Goal: Task Accomplishment & Management: Complete application form

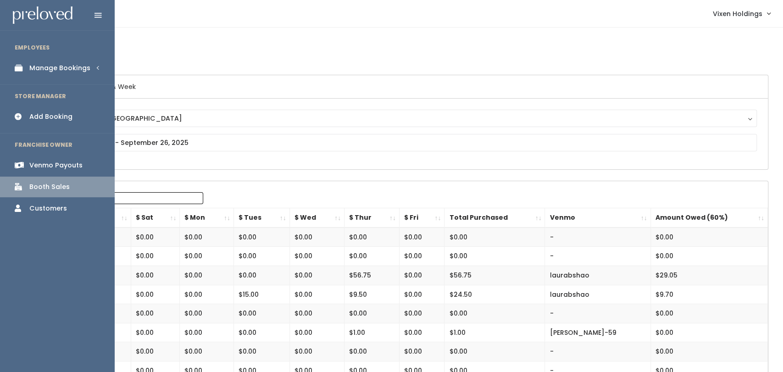
click at [74, 69] on div "Manage Bookings" at bounding box center [59, 68] width 61 height 10
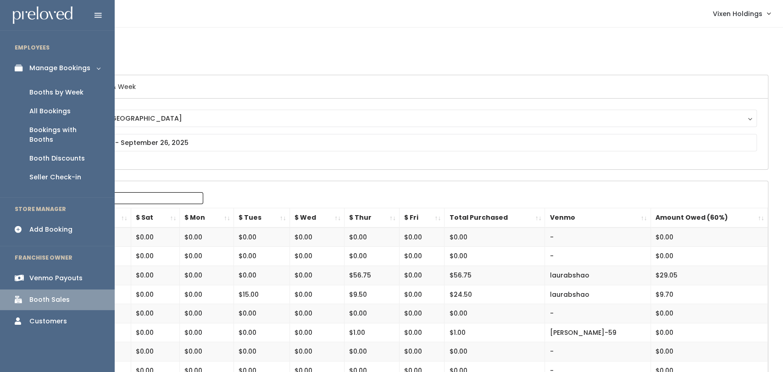
click at [63, 93] on div "Booths by Week" at bounding box center [56, 93] width 54 height 10
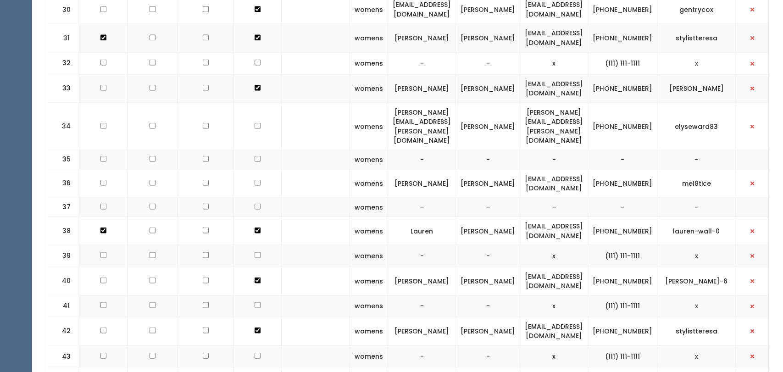
scroll to position [1116, 0]
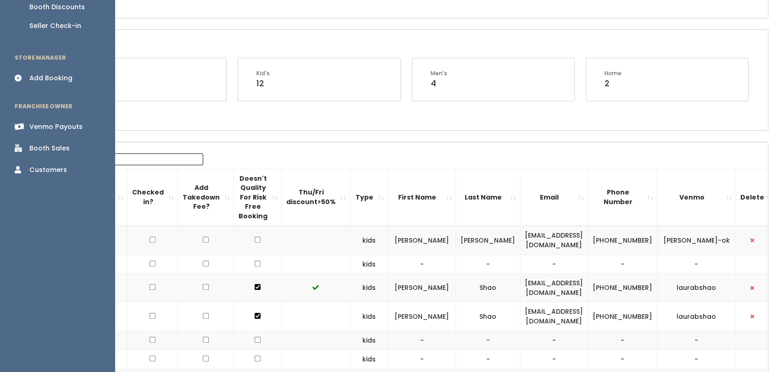
scroll to position [154, 0]
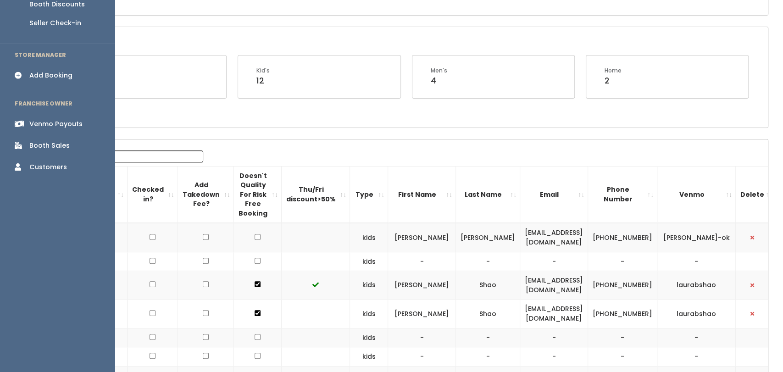
click at [65, 141] on div "Booth Sales" at bounding box center [49, 146] width 40 height 10
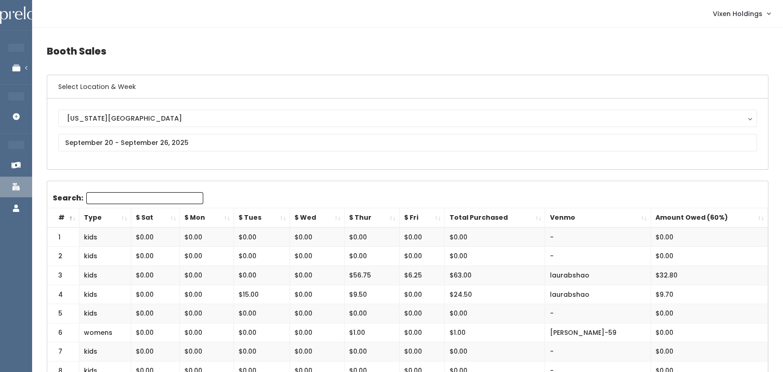
click at [13, 68] on link "Manage Bookings" at bounding box center [59, 68] width 119 height 21
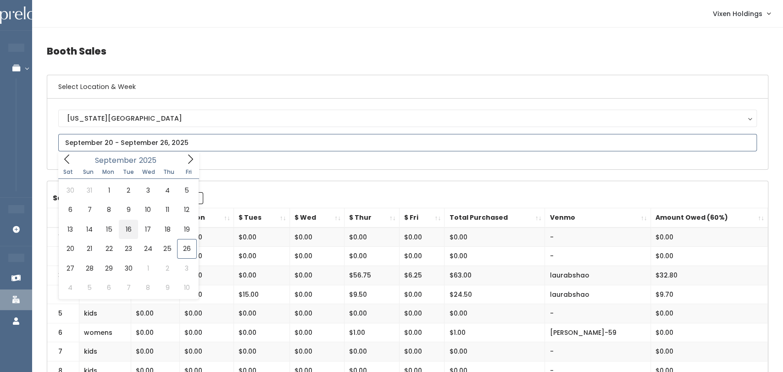
type input "September 13 to September 19"
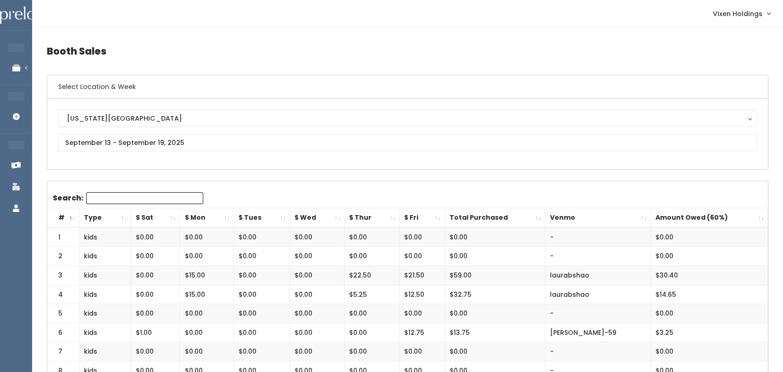
click at [24, 68] on icon at bounding box center [16, 68] width 32 height 8
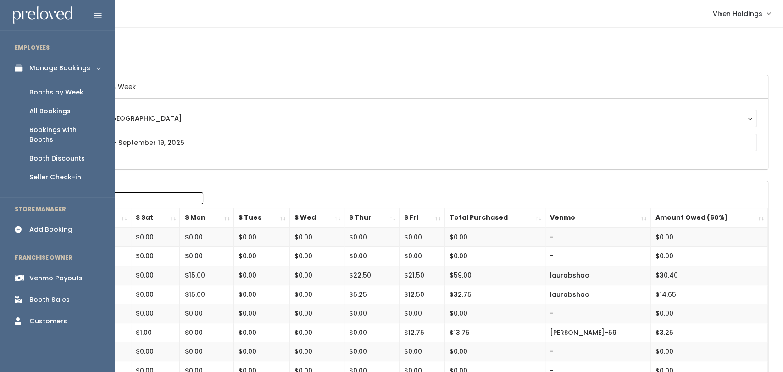
click at [71, 95] on div "Booths by Week" at bounding box center [56, 93] width 54 height 10
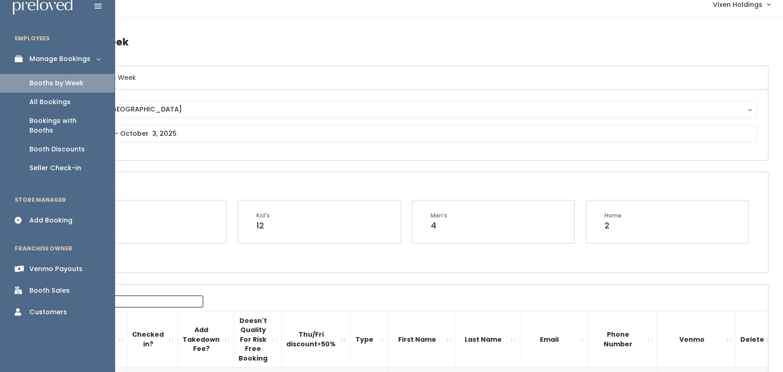
scroll to position [7, 0]
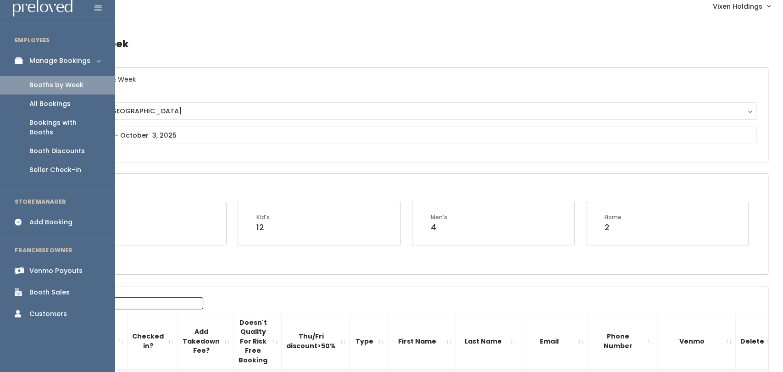
click at [63, 217] on div "Add Booking" at bounding box center [50, 222] width 43 height 10
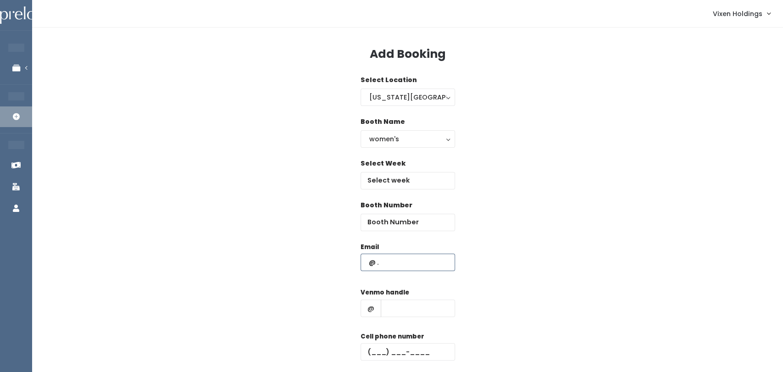
click at [369, 262] on input "text" at bounding box center [408, 262] width 95 height 17
paste input "clairehenthorn@gmail.com"
type input "clairehenthorn@gmail.com"
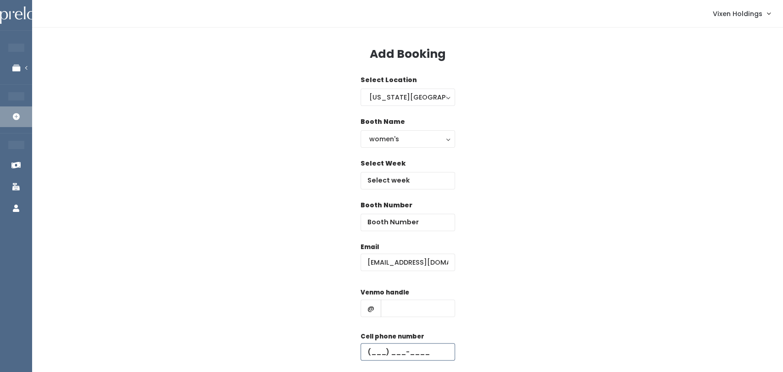
click at [367, 354] on input "text" at bounding box center [408, 351] width 95 height 17
paste input "[PHONE_NUMBER]"
type input "[PHONE_NUMBER]"
click at [404, 309] on input "text" at bounding box center [418, 308] width 74 height 17
paste input "claire-henthorn"
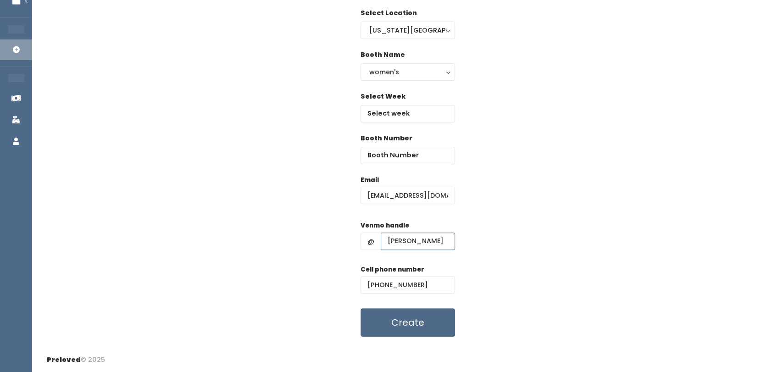
scroll to position [67, 0]
type input "claire-henthorn"
click at [405, 115] on body "EMPLOYEES Manage Bookings Booths by Week All Bookings Bookings with Booths Boot…" at bounding box center [391, 152] width 783 height 439
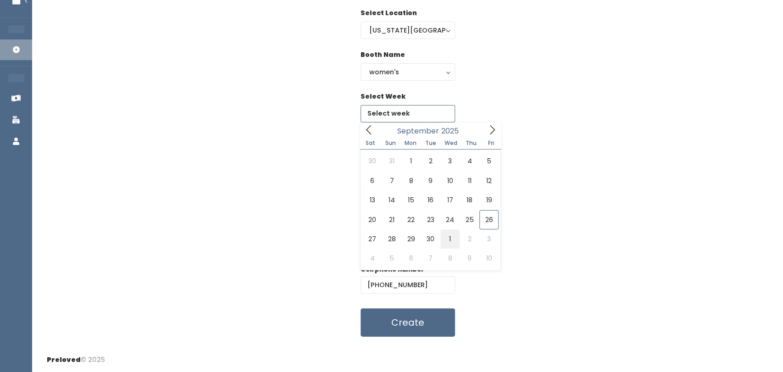
type input "September 27 to October 3"
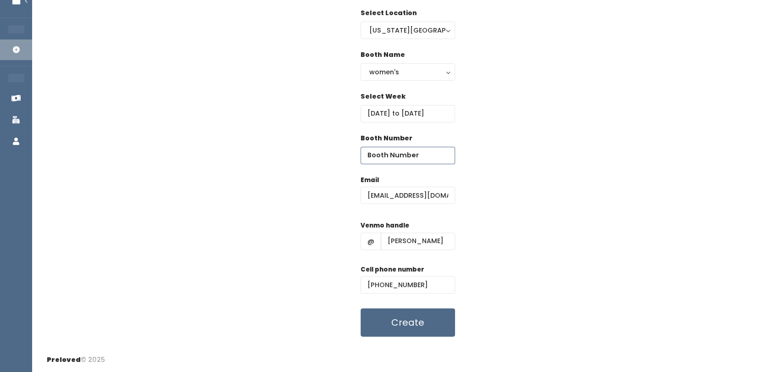
click at [407, 157] on input "number" at bounding box center [408, 155] width 95 height 17
type input "56"
click at [428, 329] on button "Create" at bounding box center [408, 322] width 95 height 28
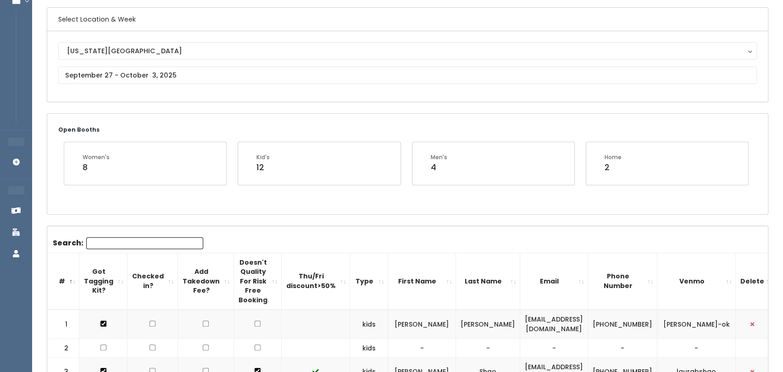
scroll to position [67, 0]
click at [176, 73] on input "text" at bounding box center [407, 75] width 699 height 17
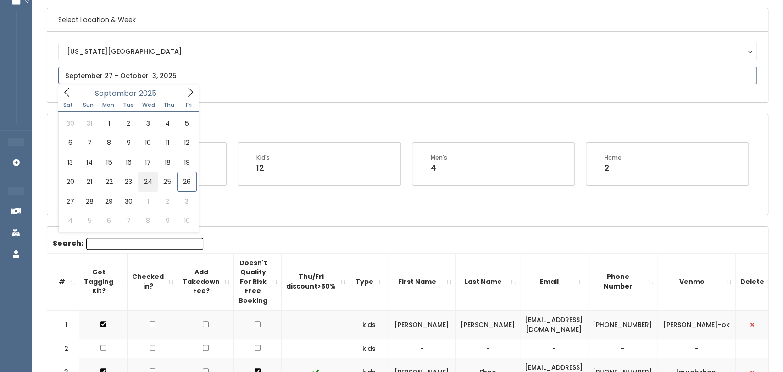
type input "September 20 to September 26"
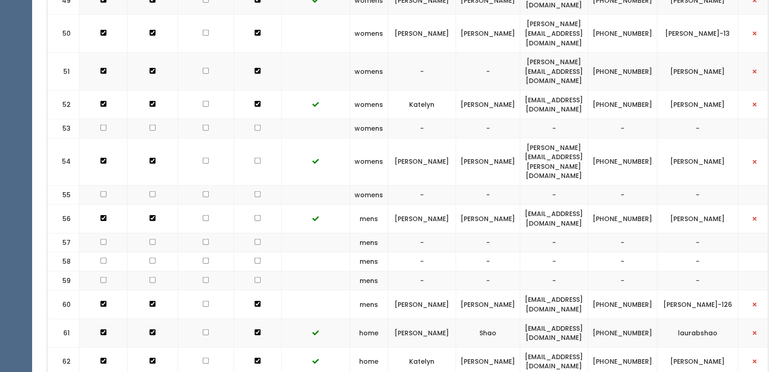
scroll to position [1623, 0]
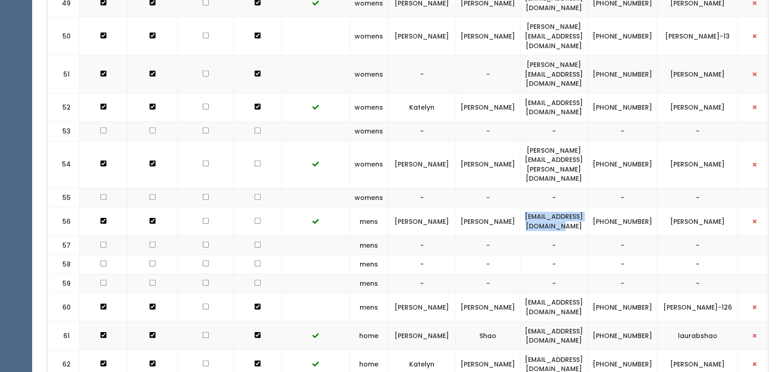
drag, startPoint x: 612, startPoint y: 131, endPoint x: 524, endPoint y: 131, distance: 88.1
click at [524, 207] on td "[EMAIL_ADDRESS][DOMAIN_NAME]" at bounding box center [554, 221] width 68 height 28
copy td "[EMAIL_ADDRESS][DOMAIN_NAME]"
drag, startPoint x: 661, startPoint y: 138, endPoint x: 632, endPoint y: 121, distance: 33.8
click at [632, 207] on td "[PHONE_NUMBER]" at bounding box center [622, 221] width 69 height 28
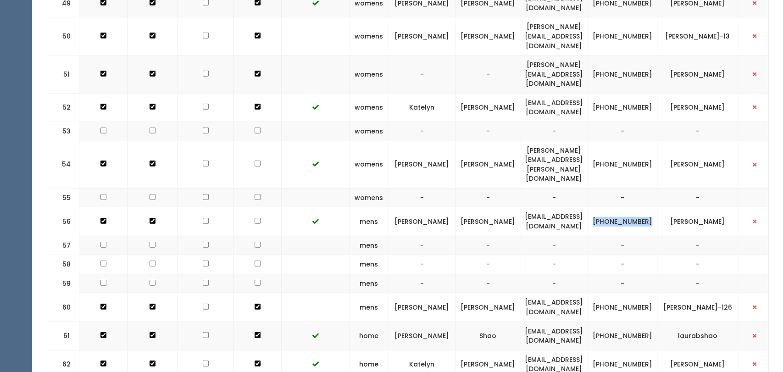
copy td "[PHONE_NUMBER]"
drag, startPoint x: 738, startPoint y: 131, endPoint x: 680, endPoint y: 145, distance: 59.1
copy td "claire-henthorn"
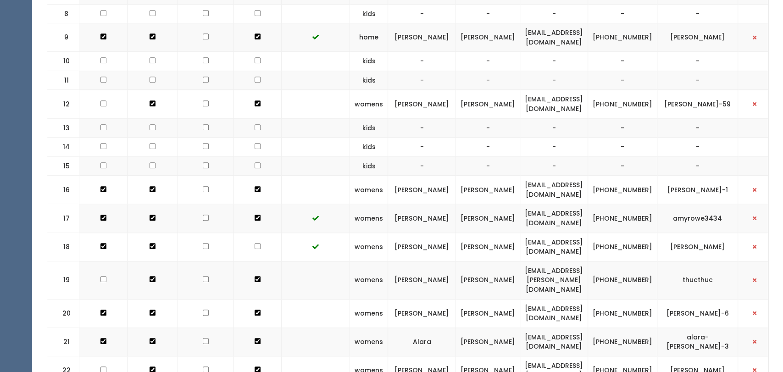
scroll to position [0, 0]
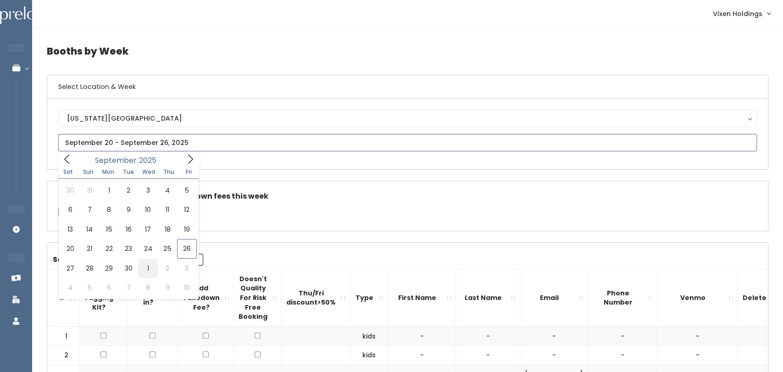
type input "September 27 to October 3"
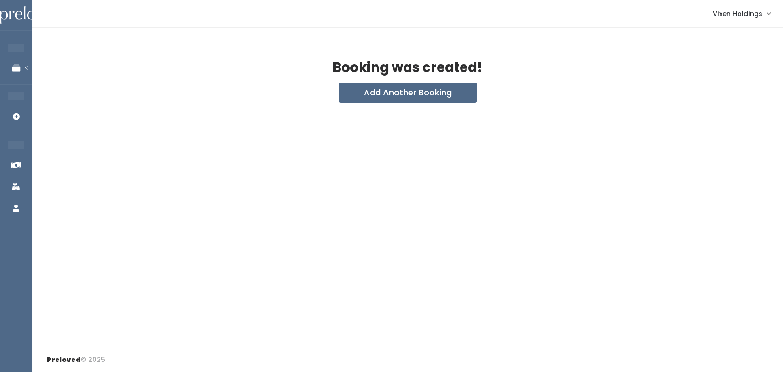
click at [22, 32] on div "EMPLOYEES Manage Bookings Booths by Week All Bookings Bookings with Booths Boot…" at bounding box center [16, 186] width 32 height 372
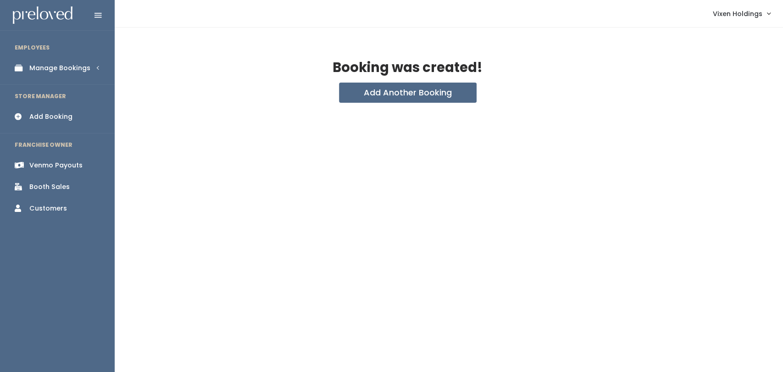
click at [57, 194] on link "Booth Sales" at bounding box center [57, 187] width 115 height 21
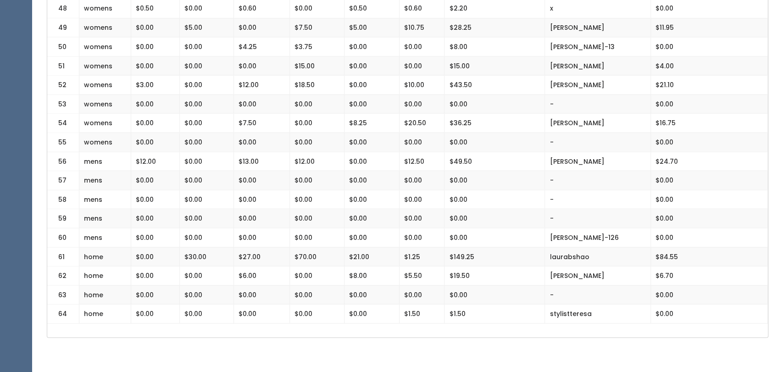
scroll to position [1141, 0]
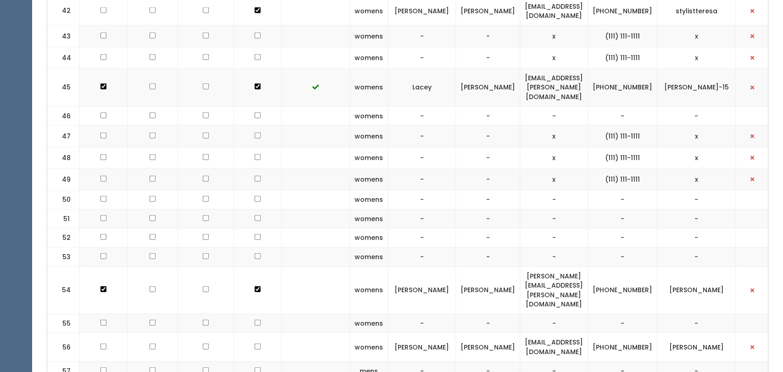
scroll to position [1603, 0]
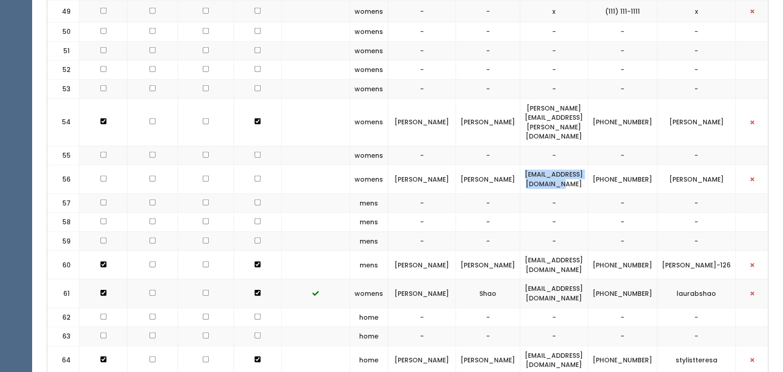
drag, startPoint x: 613, startPoint y: 107, endPoint x: 524, endPoint y: 101, distance: 88.8
click at [524, 165] on td "clairehenthorn@gmail.com" at bounding box center [554, 179] width 68 height 28
drag, startPoint x: 663, startPoint y: 112, endPoint x: 627, endPoint y: 105, distance: 36.0
click at [627, 165] on tr "56 womens Claire Henthorn-Pate clairehenthorn@gmail.com (405) 761-3069 claire-h…" at bounding box center [411, 179] width 729 height 28
copy tr "(405) 761-3069"
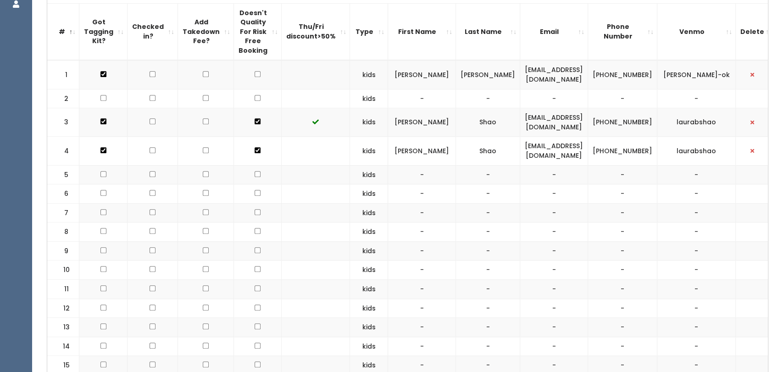
scroll to position [0, 0]
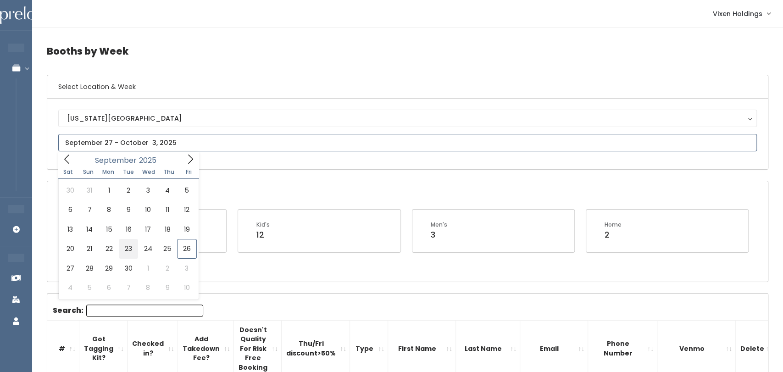
type input "September 20 to September 26"
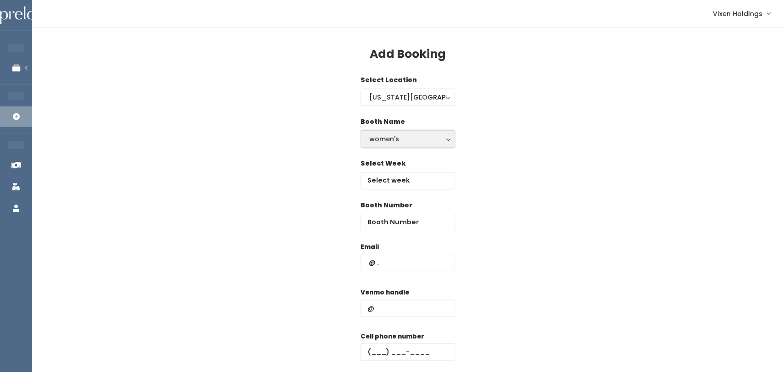
click at [427, 142] on div "women's" at bounding box center [407, 139] width 77 height 10
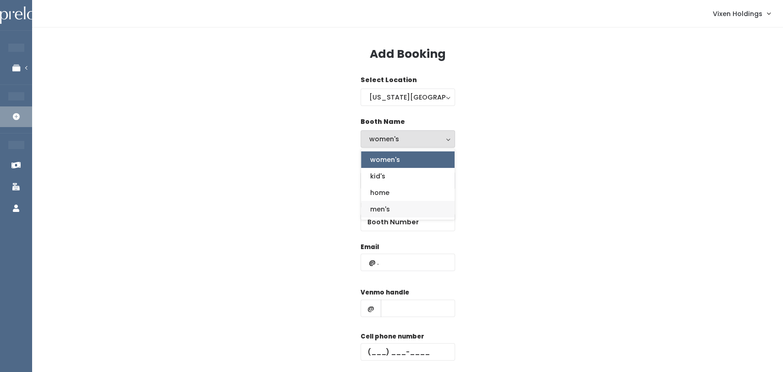
click at [399, 211] on link "men's" at bounding box center [408, 209] width 94 height 17
select select "mens"
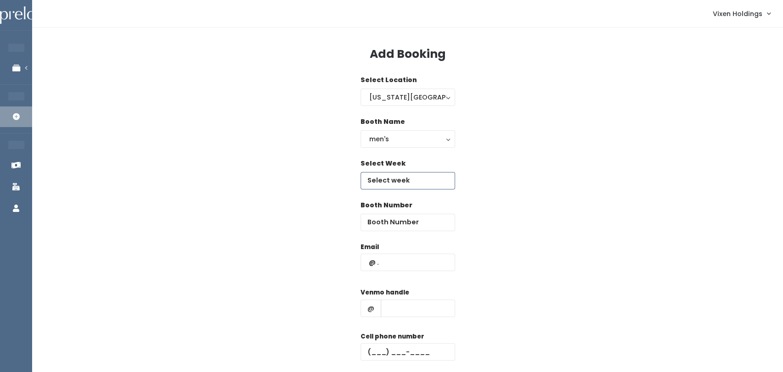
click at [435, 184] on body "EMPLOYEES Manage Bookings Booths by Week All Bookings Bookings with Booths Boot…" at bounding box center [391, 219] width 783 height 439
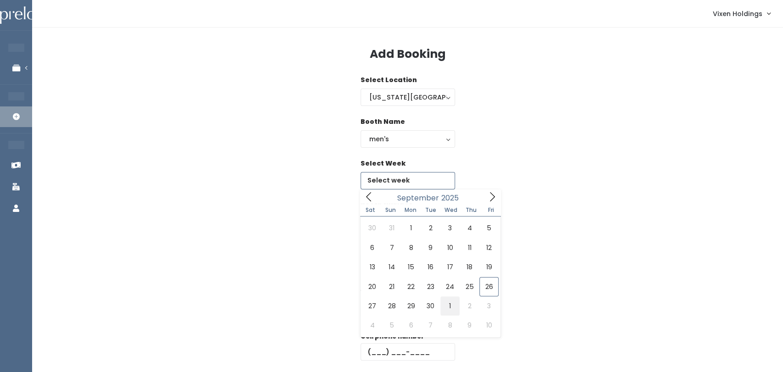
type input "September 27 to October 3"
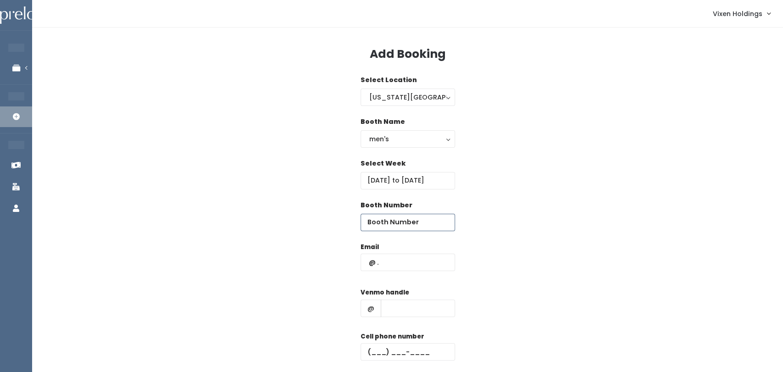
click at [409, 225] on input "number" at bounding box center [408, 222] width 95 height 17
type input "56"
click at [369, 263] on input "text" at bounding box center [408, 262] width 95 height 17
paste input "claire-henthorn"
type input "c"
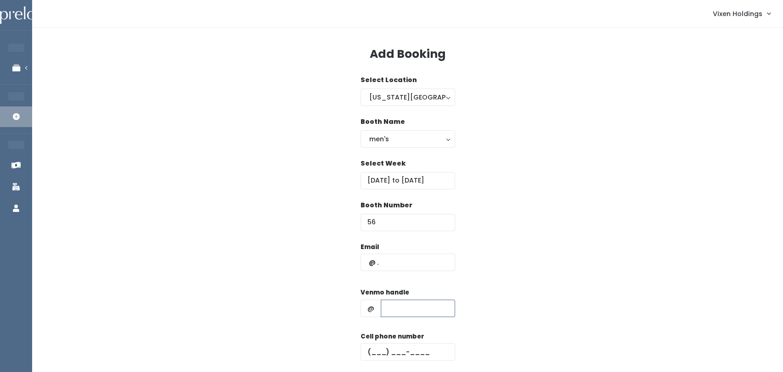
click at [418, 311] on input "text" at bounding box center [418, 308] width 74 height 17
paste input "claire-henthorn"
type input "claire-henthorn"
click at [414, 264] on input "text" at bounding box center [408, 262] width 95 height 17
type input "clairehenthorn@gmail.com"
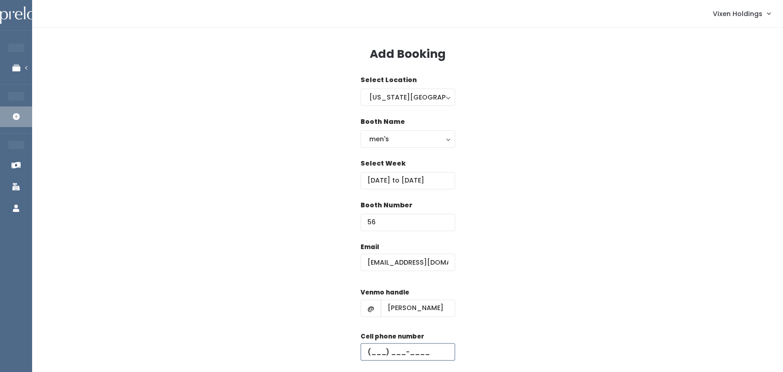
click at [373, 354] on input "text" at bounding box center [408, 351] width 95 height 17
paste input "(405) 761-3069"
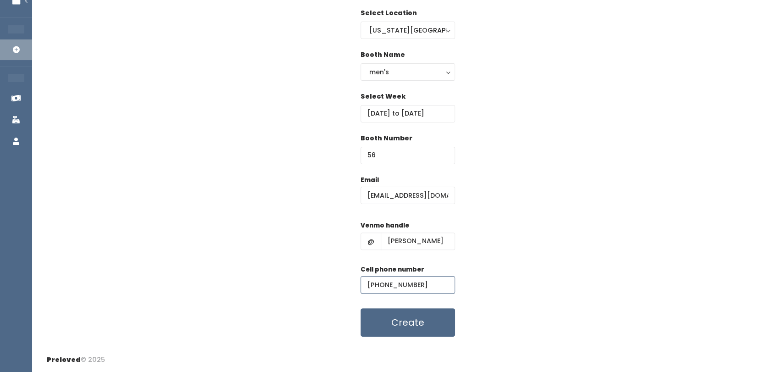
scroll to position [65, 0]
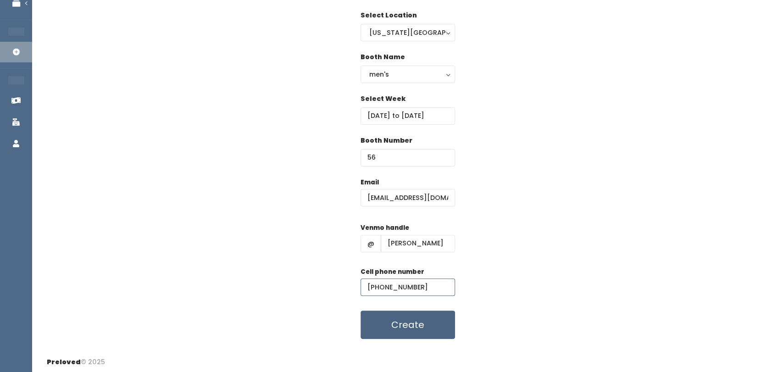
type input "(405) 761-3069"
click at [424, 333] on button "Create" at bounding box center [408, 325] width 95 height 28
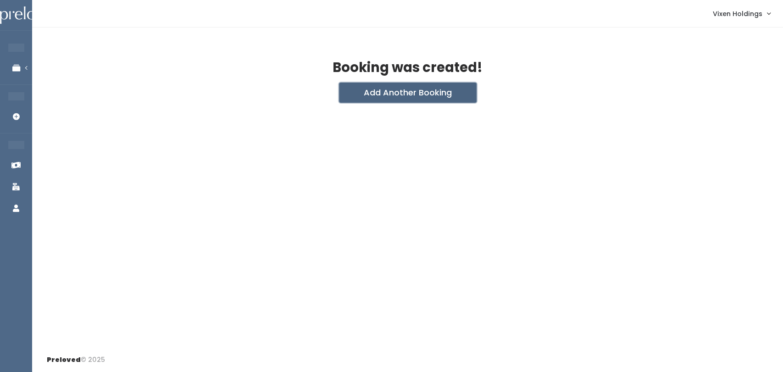
click at [437, 95] on button "Add Another Booking" at bounding box center [408, 93] width 138 height 20
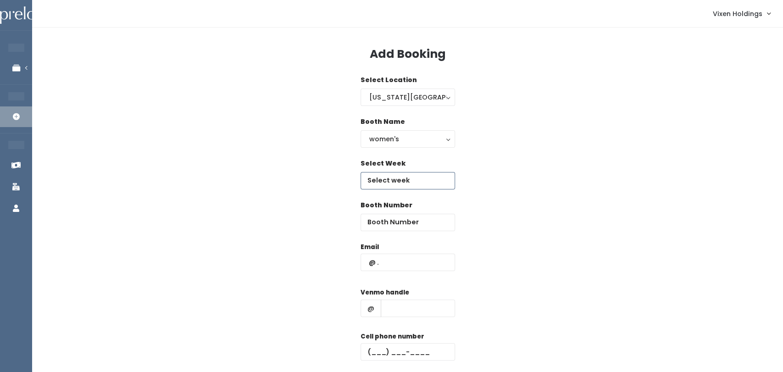
click at [429, 183] on body "EMPLOYEES Manage Bookings Booths by Week All Bookings Bookings with Booths Boot…" at bounding box center [391, 219] width 783 height 439
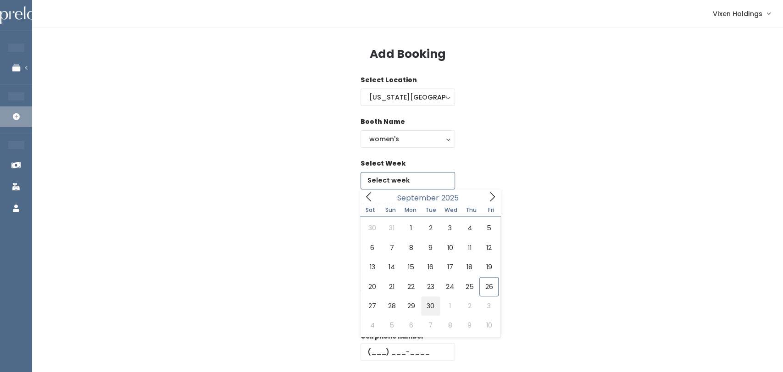
type input "[DATE] to [DATE]"
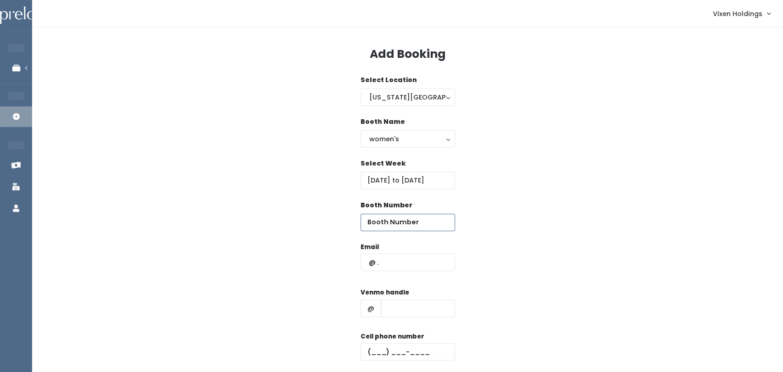
click at [411, 225] on input "number" at bounding box center [408, 222] width 95 height 17
type input "46"
click at [370, 262] on input "text" at bounding box center [408, 262] width 95 height 17
click at [371, 263] on input "text" at bounding box center [408, 262] width 95 height 17
paste input "[EMAIL_ADDRESS][DOMAIN_NAME]"
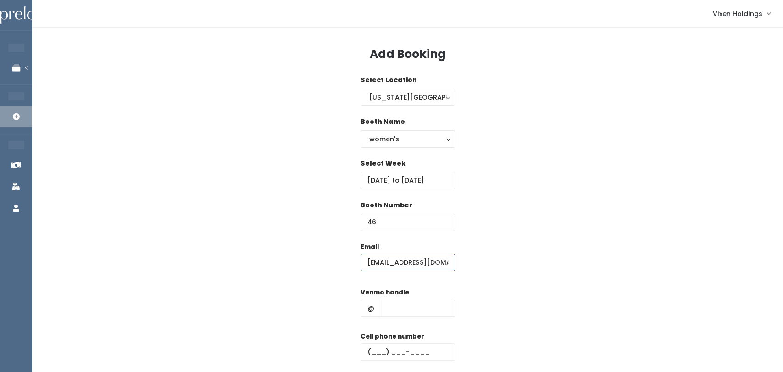
scroll to position [0, 17]
type input "[EMAIL_ADDRESS][DOMAIN_NAME]"
click at [369, 355] on input "text" at bounding box center [408, 351] width 95 height 17
paste input "[PHONE_NUMBER]"
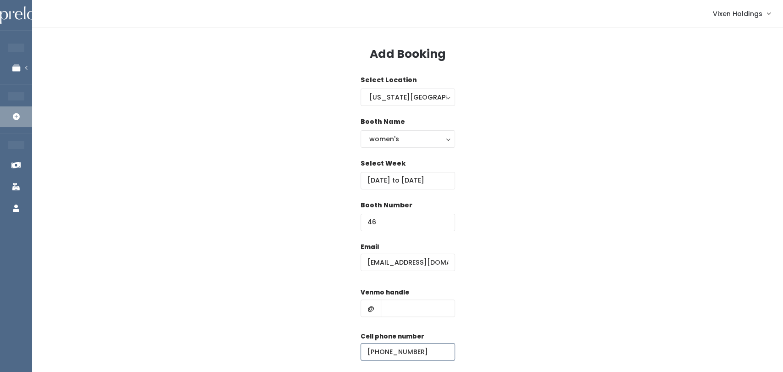
type input "[PHONE_NUMBER]"
click at [418, 311] on input "text" at bounding box center [418, 308] width 74 height 17
paste input "[PERSON_NAME]-97"
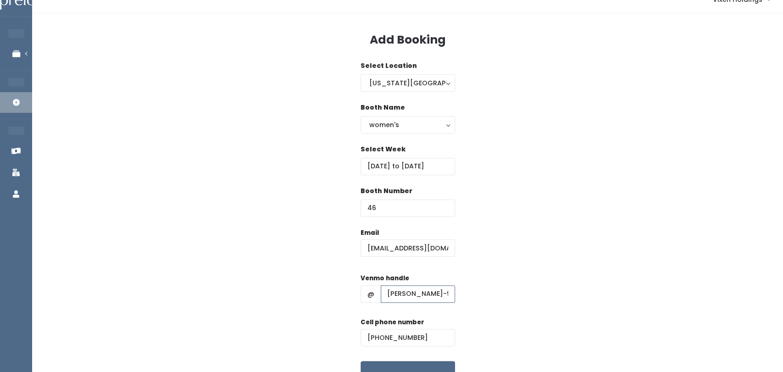
scroll to position [67, 0]
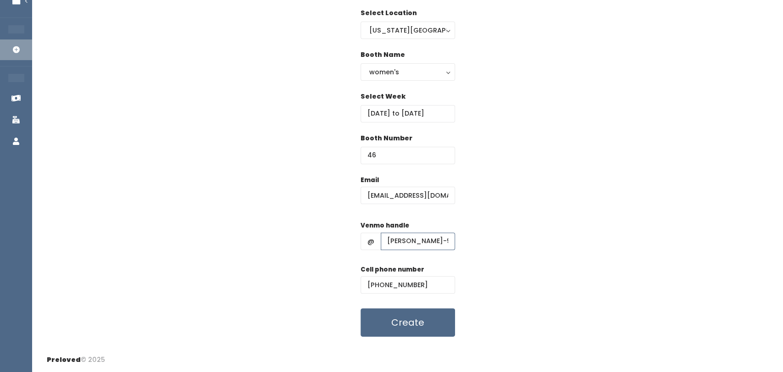
type input "[PERSON_NAME]-97"
click at [398, 327] on button "Create" at bounding box center [408, 322] width 95 height 28
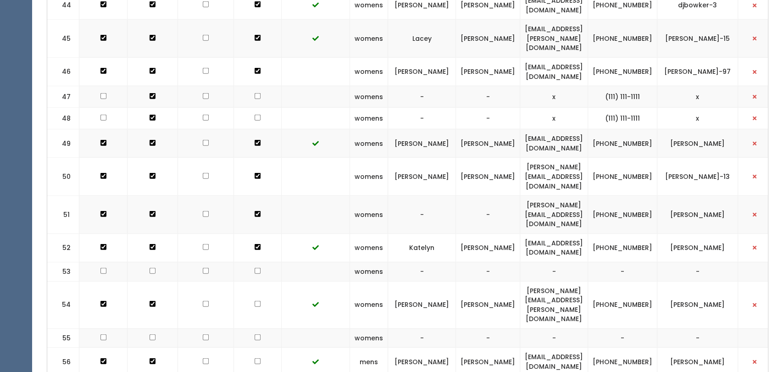
scroll to position [1481, 0]
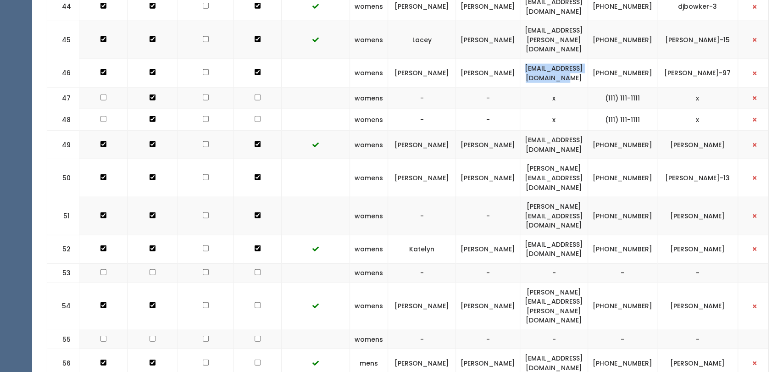
drag, startPoint x: 620, startPoint y: 22, endPoint x: 519, endPoint y: 27, distance: 101.5
click at [520, 59] on td "adriana.nunez15@yahoo.com" at bounding box center [554, 73] width 68 height 28
copy td "adriana.nunez15@yahoo.com"
drag, startPoint x: 663, startPoint y: 29, endPoint x: 629, endPoint y: 18, distance: 35.4
click at [629, 59] on tr "46 womens Adriana Nunez adriana.nunez15@yahoo.com (405) 301-5043 adriana-nunez-…" at bounding box center [412, 73] width 731 height 28
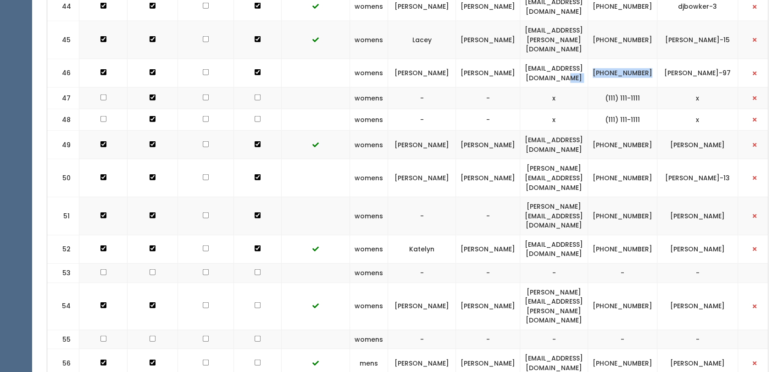
copy tr "(405) 301-5043"
drag, startPoint x: 715, startPoint y: 28, endPoint x: 681, endPoint y: 19, distance: 35.1
click at [681, 59] on td "adriana-nunez-97" at bounding box center [698, 73] width 81 height 28
copy td "adriana-nunez-97"
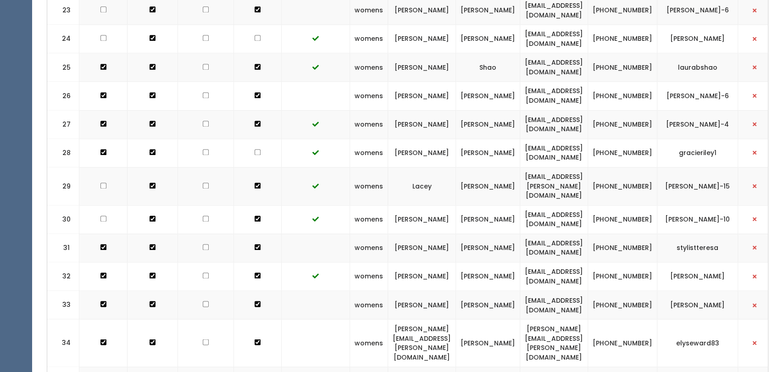
scroll to position [876, 0]
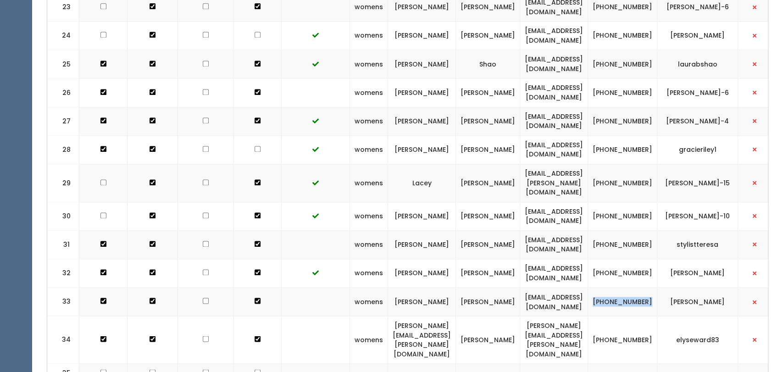
drag, startPoint x: 663, startPoint y: 285, endPoint x: 631, endPoint y: 275, distance: 33.1
click at [631, 288] on td "[PHONE_NUMBER]" at bounding box center [622, 302] width 69 height 28
copy td "(405) 819-3479"
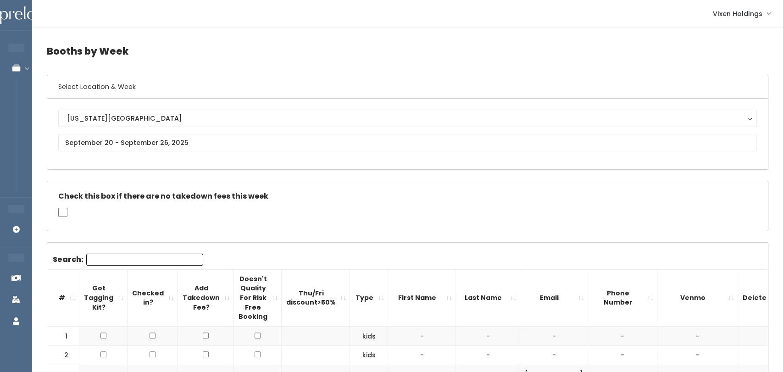
scroll to position [0, 0]
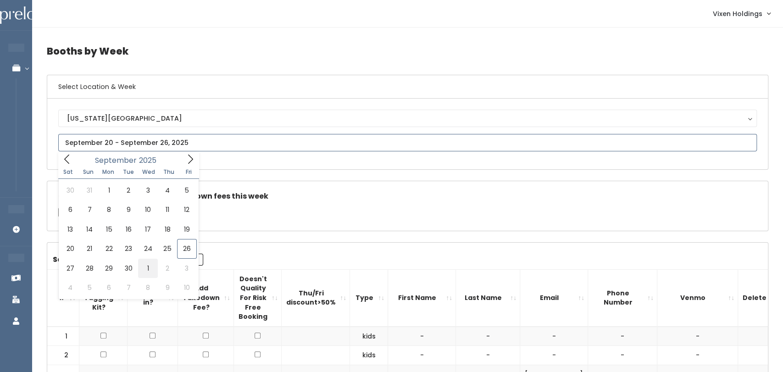
type input "September 27 to October 3"
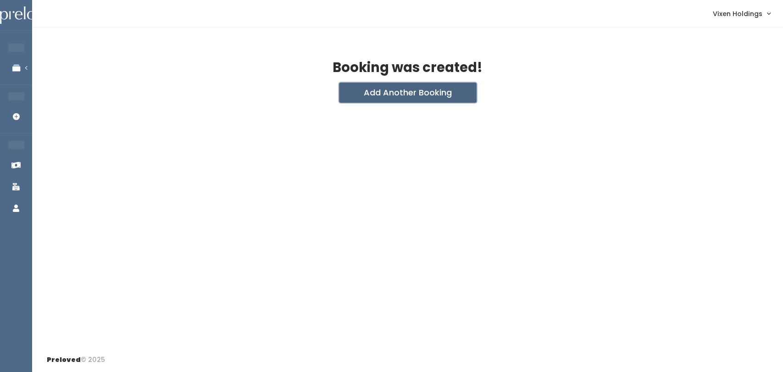
click at [442, 100] on button "Add Another Booking" at bounding box center [408, 93] width 138 height 20
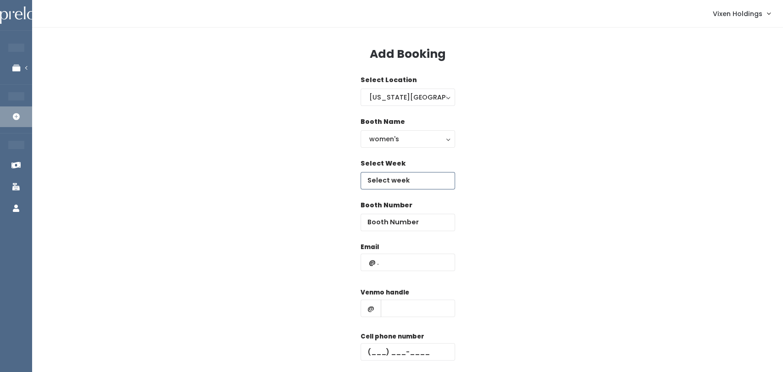
click at [423, 185] on body "EMPLOYEES Manage Bookings Booths by Week All Bookings Bookings with Booths Boot…" at bounding box center [391, 219] width 783 height 439
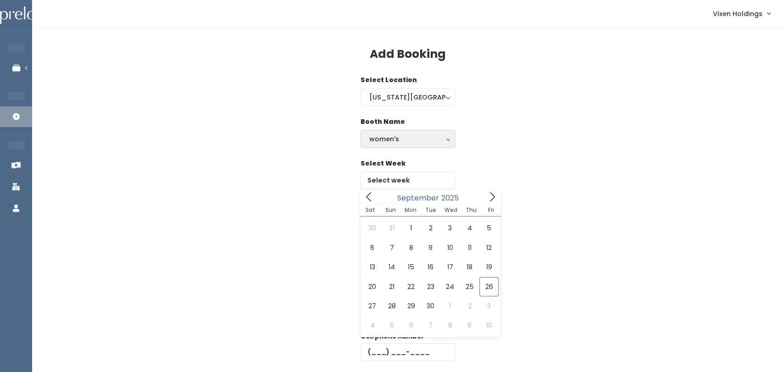
click at [411, 144] on button "women's" at bounding box center [408, 138] width 95 height 17
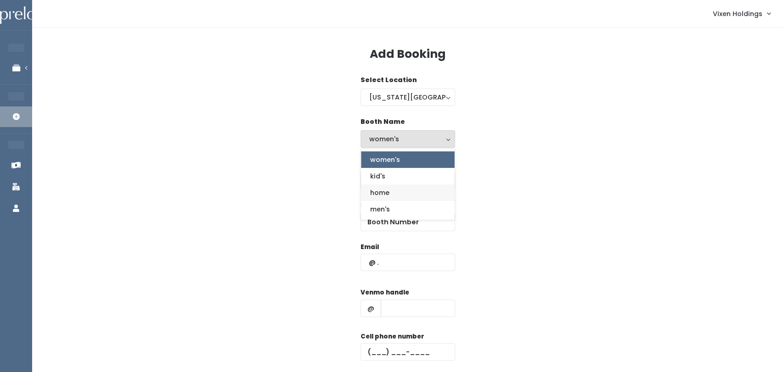
click at [403, 184] on link "home" at bounding box center [408, 192] width 94 height 17
select select "home"
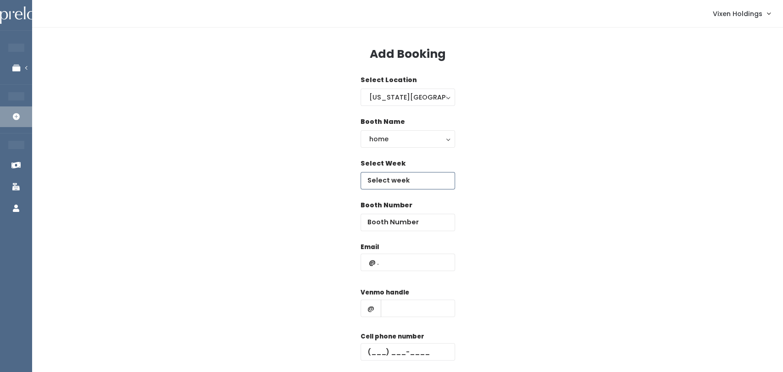
click at [424, 184] on body "EMPLOYEES Manage Bookings Booths by Week All Bookings Bookings with Booths Boot…" at bounding box center [391, 219] width 783 height 439
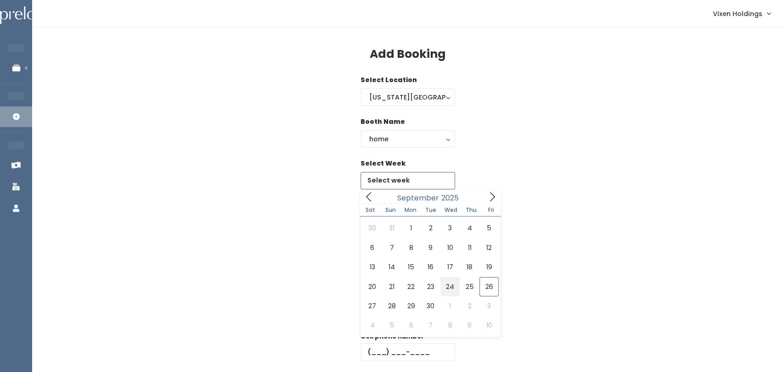
type input "[DATE] to [DATE]"
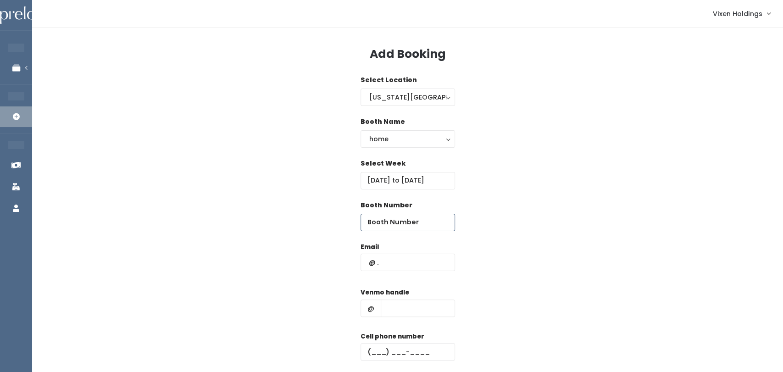
click at [410, 227] on input "number" at bounding box center [408, 222] width 95 height 17
type input "14"
click at [430, 257] on input "text" at bounding box center [408, 262] width 95 height 17
type input "[EMAIL_ADDRESS][DOMAIN_NAME]"
click at [429, 312] on input "text" at bounding box center [418, 308] width 74 height 17
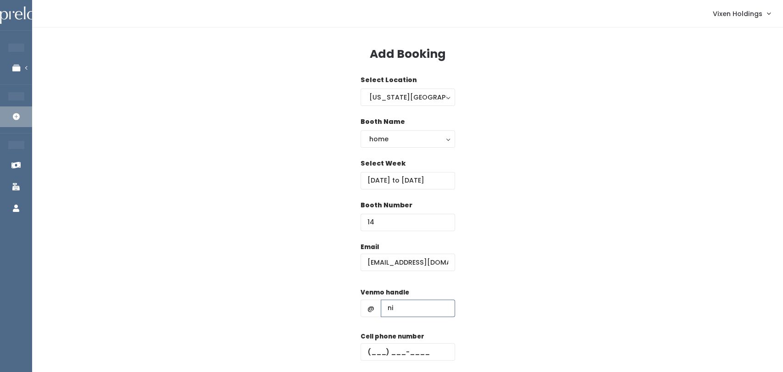
type input "[PERSON_NAME]"
click at [367, 356] on input "text" at bounding box center [408, 351] width 95 height 17
paste input "[PHONE_NUMBER]"
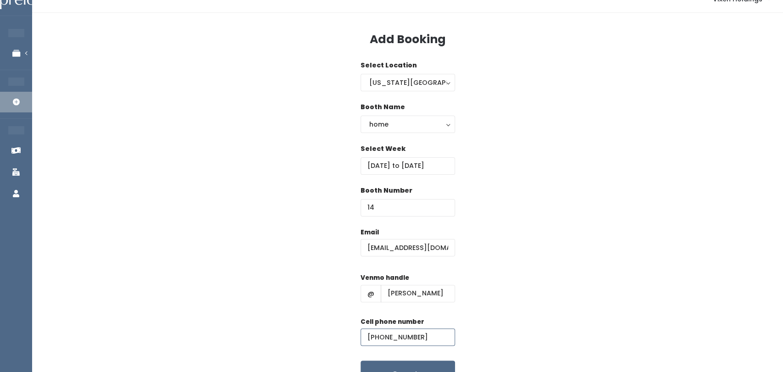
scroll to position [67, 0]
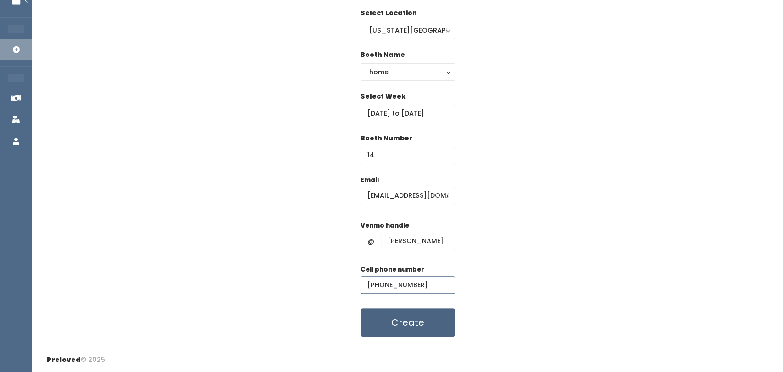
type input "[PHONE_NUMBER]"
click at [420, 327] on button "Create" at bounding box center [408, 322] width 95 height 28
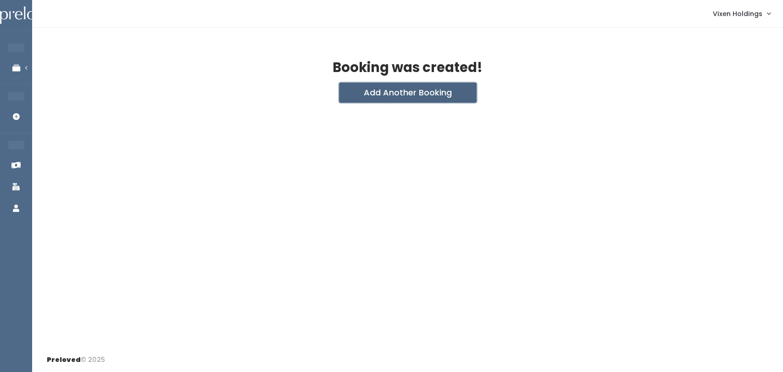
click at [437, 100] on button "Add Another Booking" at bounding box center [408, 93] width 138 height 20
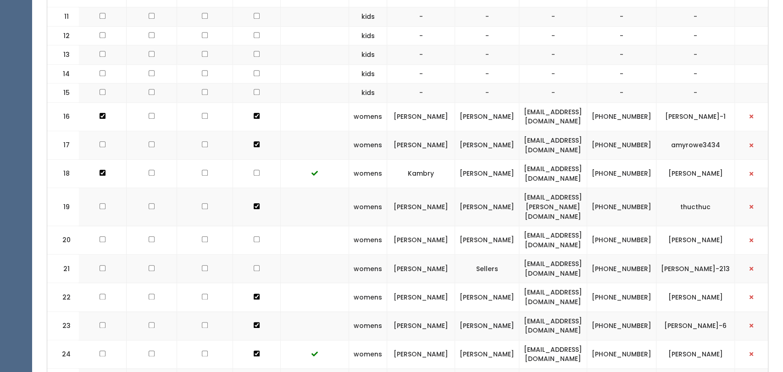
scroll to position [593, 0]
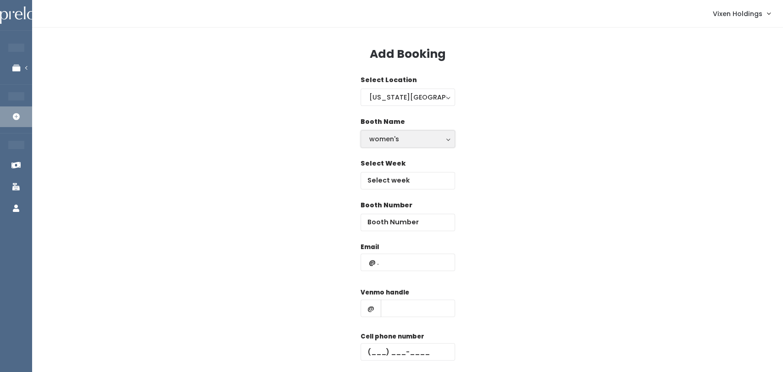
click at [441, 142] on div "women's" at bounding box center [407, 139] width 77 height 10
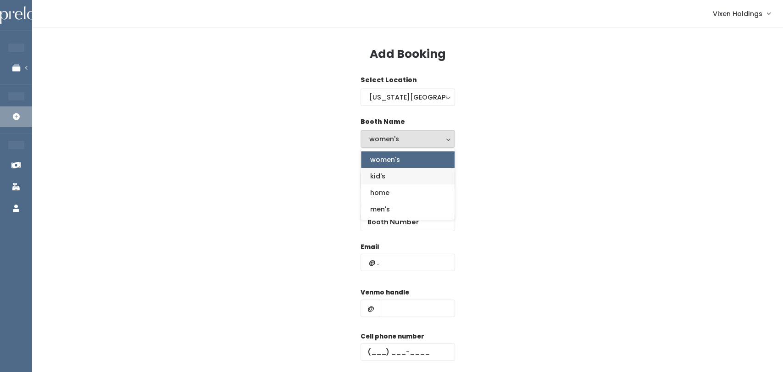
click at [411, 177] on link "kid's" at bounding box center [408, 176] width 94 height 17
select select "kids"
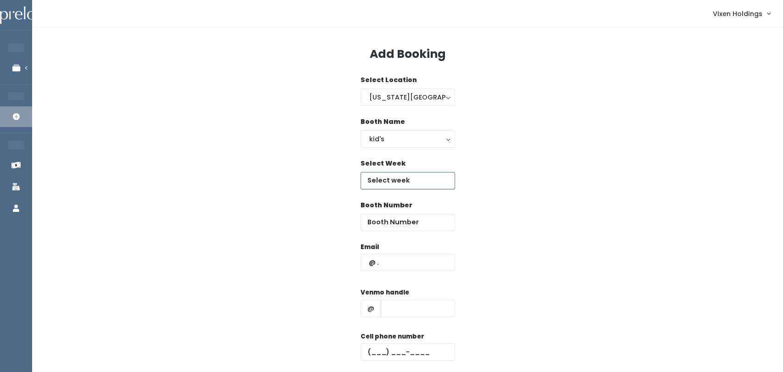
click at [429, 184] on body "EMPLOYEES Manage Bookings Booths by Week All Bookings Bookings with Booths Boot…" at bounding box center [391, 219] width 783 height 439
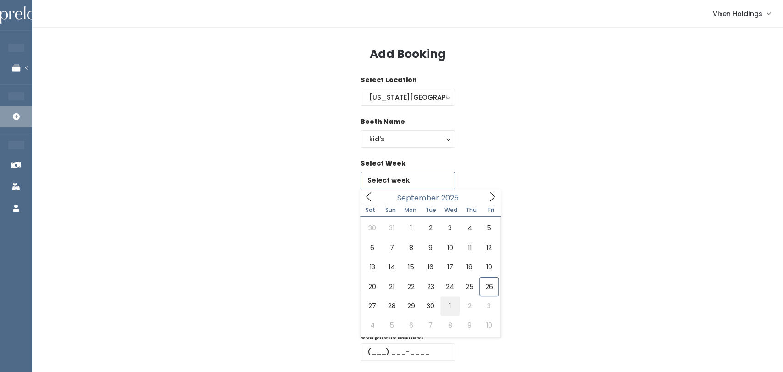
type input "[DATE] to [DATE]"
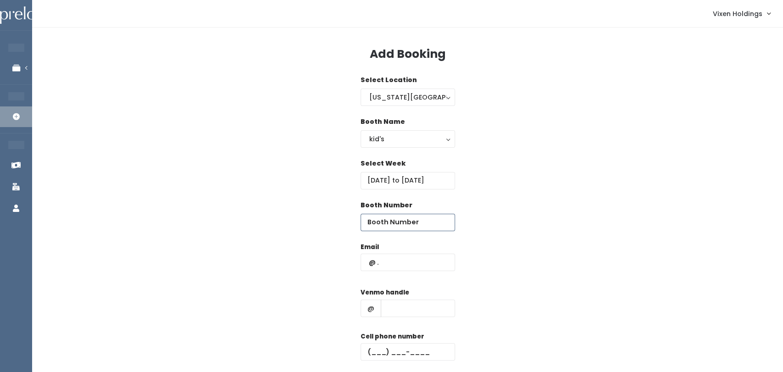
click at [409, 222] on input "number" at bounding box center [408, 222] width 95 height 17
type input "14"
click at [369, 357] on input "text" at bounding box center [408, 351] width 95 height 17
paste input "[PHONE_NUMBER]"
type input "[PHONE_NUMBER]"
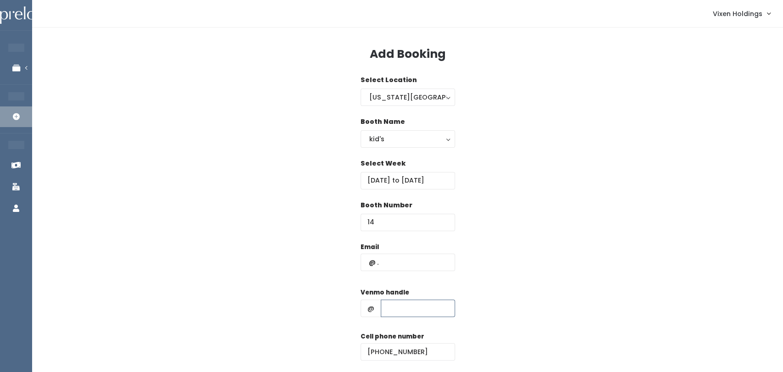
click at [419, 311] on input "text" at bounding box center [418, 308] width 74 height 17
type input "[PERSON_NAME]"
click at [409, 266] on input "text" at bounding box center [408, 262] width 95 height 17
type input "[EMAIL_ADDRESS][DOMAIN_NAME]"
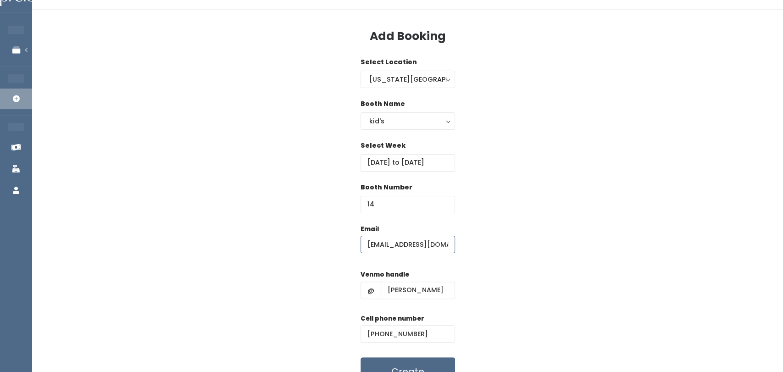
scroll to position [67, 0]
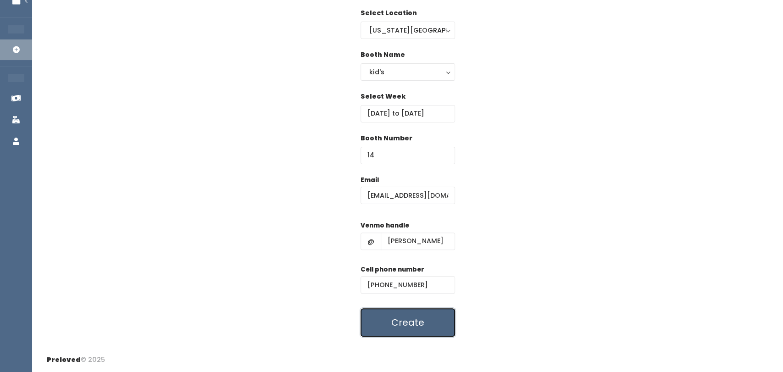
click at [424, 327] on button "Create" at bounding box center [408, 322] width 95 height 28
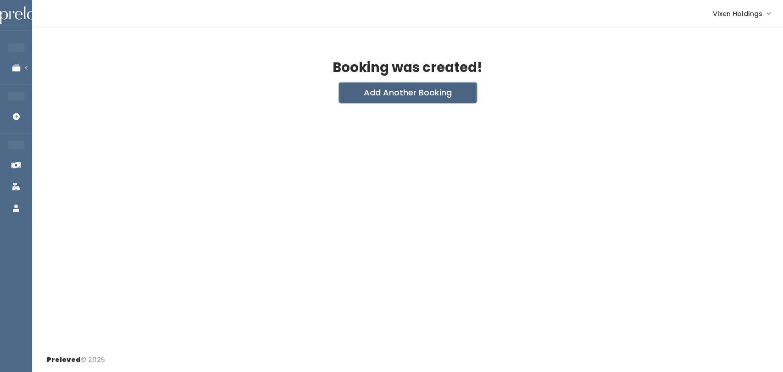
click at [430, 96] on button "Add Another Booking" at bounding box center [408, 93] width 138 height 20
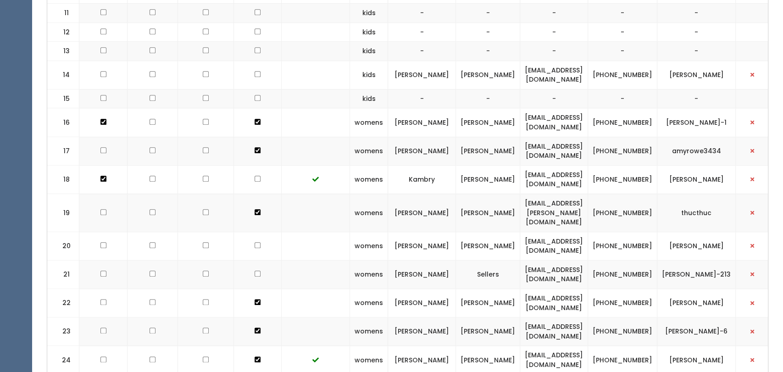
click at [255, 73] on input "checkbox" at bounding box center [258, 74] width 6 height 6
checkbox input "true"
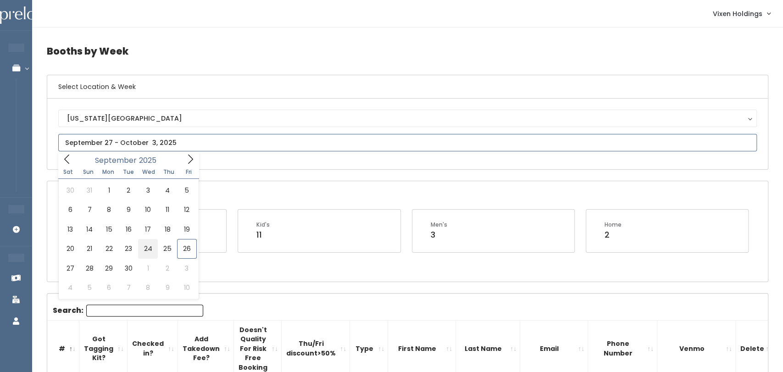
type input "[DATE] to [DATE]"
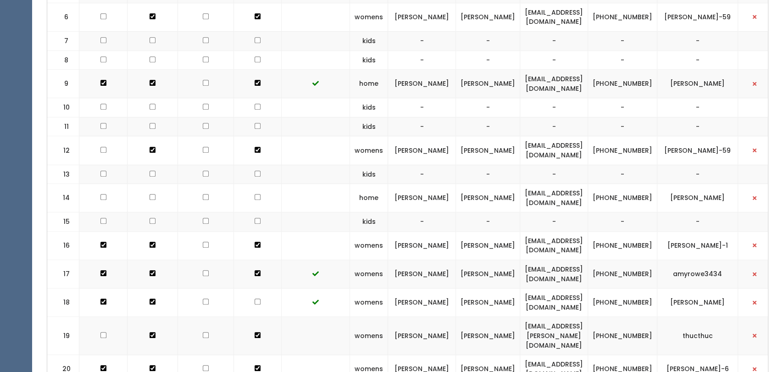
scroll to position [437, 0]
drag, startPoint x: 669, startPoint y: 21, endPoint x: 623, endPoint y: 17, distance: 47.0
click at [623, 17] on tr "6 womens [PERSON_NAME] [EMAIL_ADDRESS][DOMAIN_NAME] [PHONE_NUMBER] [PERSON_NAME…" at bounding box center [412, 18] width 731 height 28
copy tr "[PHONE_NUMBER]"
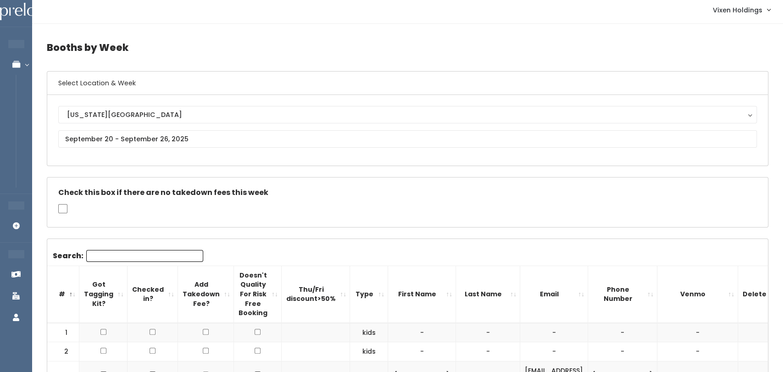
scroll to position [0, 0]
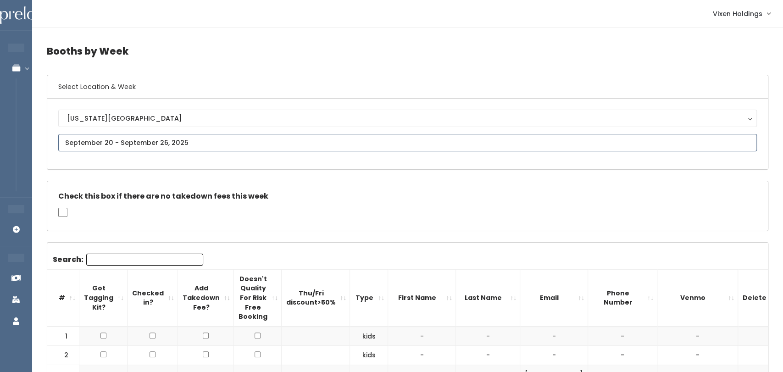
click at [137, 141] on input "text" at bounding box center [407, 142] width 699 height 17
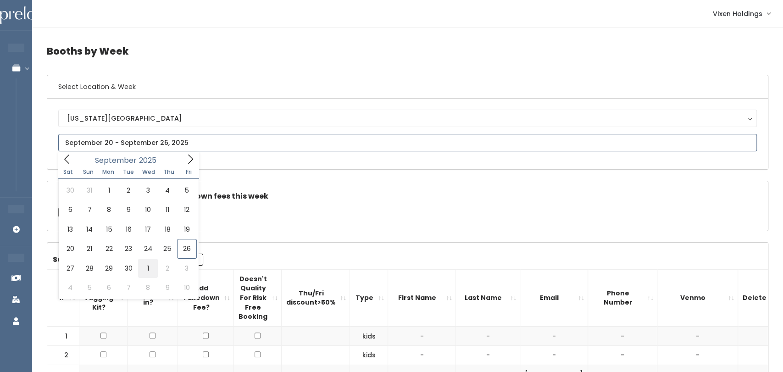
type input "[DATE] to [DATE]"
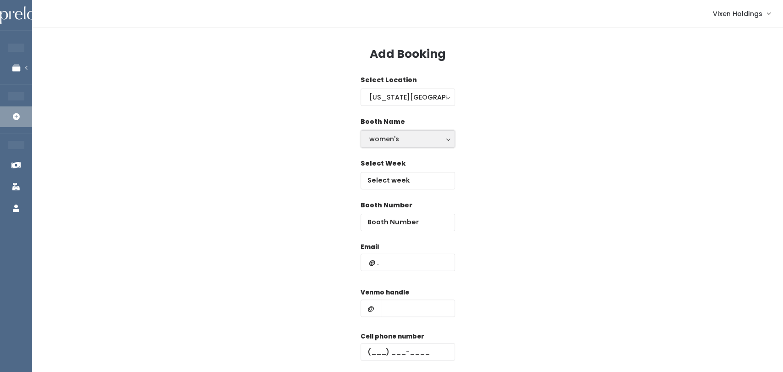
click at [426, 141] on div "women's" at bounding box center [407, 139] width 77 height 10
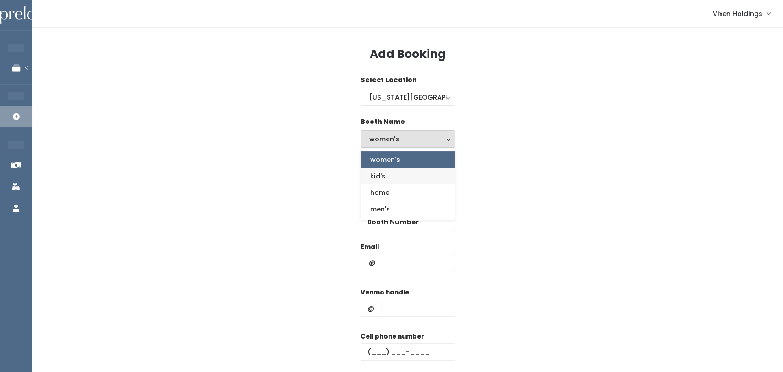
click at [417, 176] on link "kid's" at bounding box center [408, 176] width 94 height 17
select select "kids"
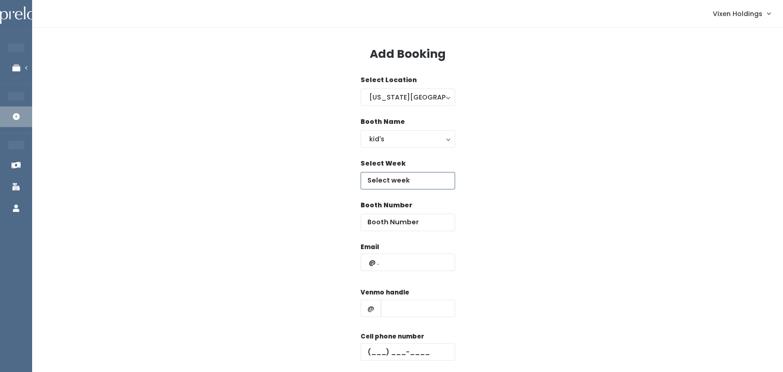
click at [431, 181] on body "EMPLOYEES Manage Bookings Booths by Week All Bookings Bookings with Booths Boot…" at bounding box center [391, 219] width 783 height 439
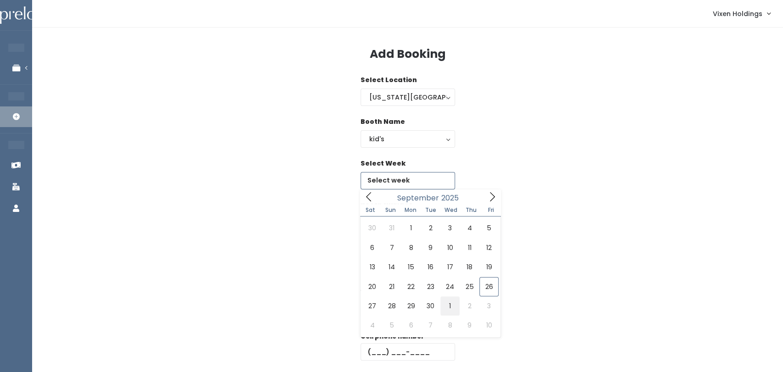
type input "September 27 to October 3"
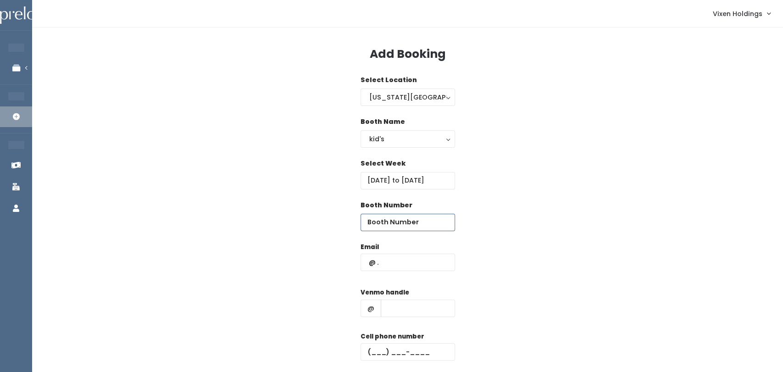
click at [405, 220] on input "number" at bounding box center [408, 222] width 95 height 17
type input "6"
click at [369, 263] on input "text" at bounding box center [408, 262] width 95 height 17
type input "[EMAIL_ADDRESS][DOMAIN_NAME]"
click at [422, 311] on input "text" at bounding box center [418, 308] width 74 height 17
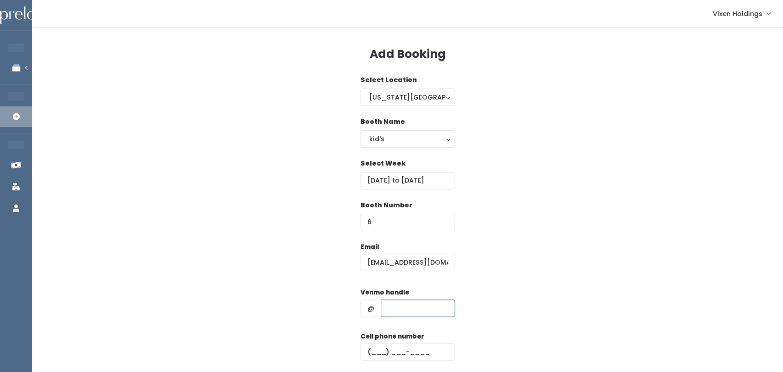
type input "[PERSON_NAME]-59"
click at [368, 355] on input "text" at bounding box center [408, 351] width 95 height 17
paste input "[PHONE_NUMBER]"
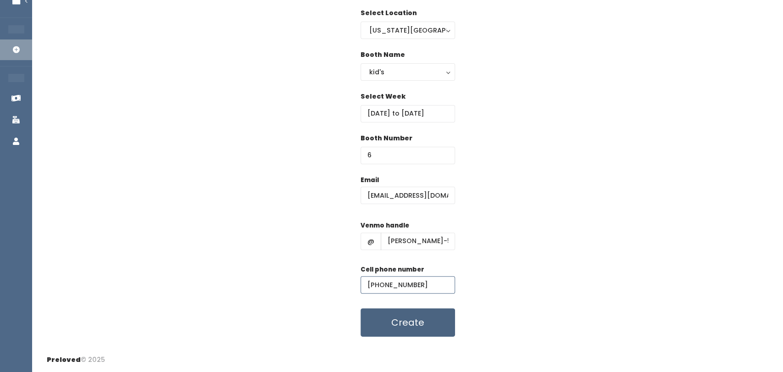
type input "[PHONE_NUMBER]"
click at [424, 329] on button "Create" at bounding box center [408, 322] width 95 height 28
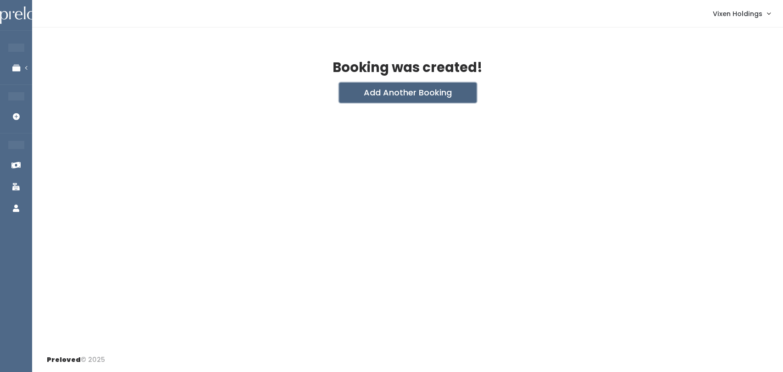
click at [452, 93] on button "Add Another Booking" at bounding box center [408, 93] width 138 height 20
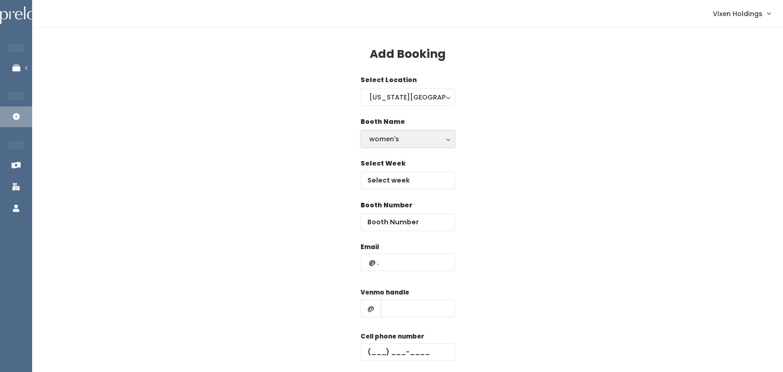
click at [426, 146] on button "women's" at bounding box center [408, 138] width 95 height 17
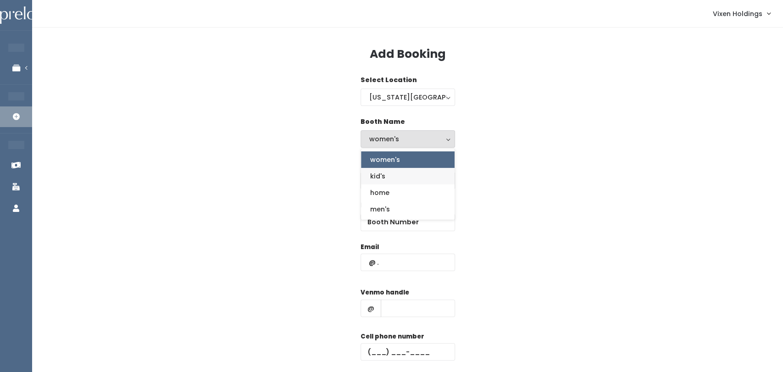
click at [416, 183] on link "kid's" at bounding box center [408, 176] width 94 height 17
select select "kids"
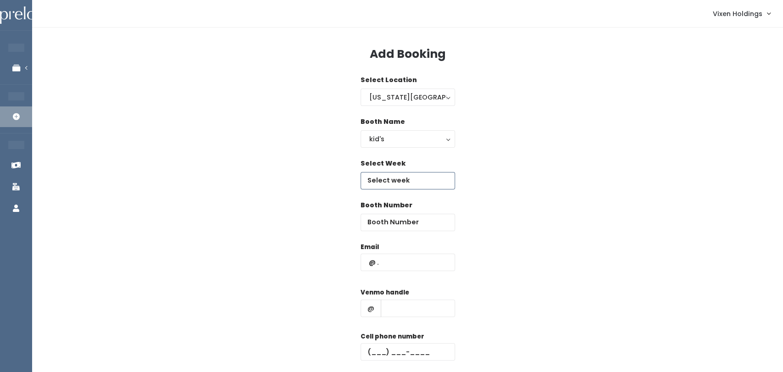
click at [414, 181] on body "EMPLOYEES Manage Bookings Booths by Week All Bookings Bookings with Booths Boot…" at bounding box center [391, 219] width 783 height 439
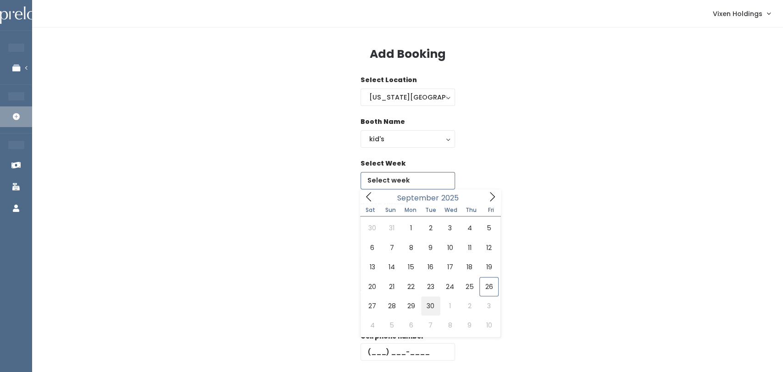
type input "[DATE] to [DATE]"
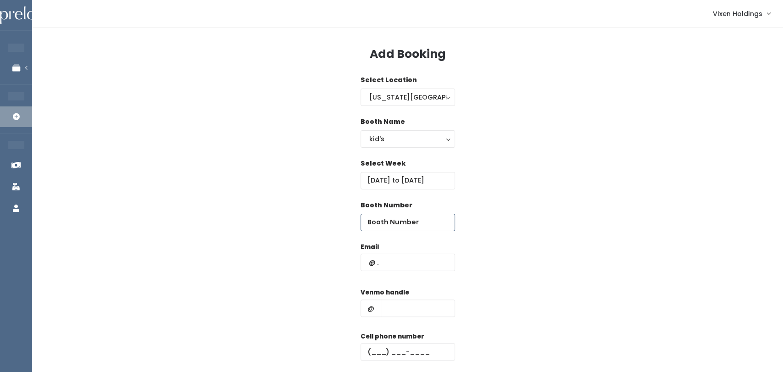
click at [414, 226] on input "number" at bounding box center [408, 222] width 95 height 17
type input "12"
click at [371, 355] on input "text" at bounding box center [408, 351] width 95 height 17
paste input "[PHONE_NUMBER]"
type input "[PHONE_NUMBER]"
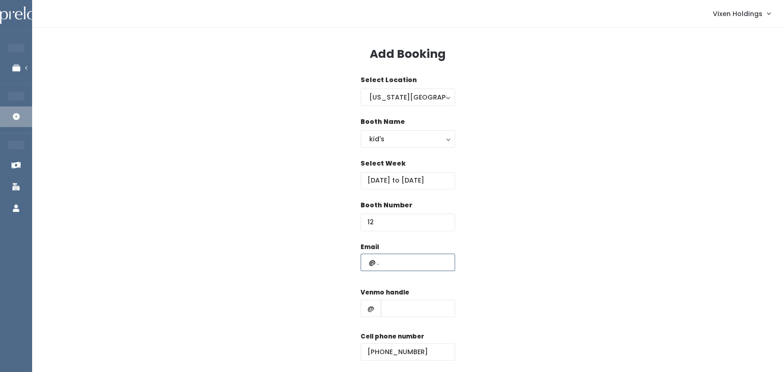
click at [416, 265] on input "text" at bounding box center [408, 262] width 95 height 17
type input "[EMAIL_ADDRESS][DOMAIN_NAME]"
click at [418, 312] on input "text" at bounding box center [418, 308] width 74 height 17
type input "[PERSON_NAME]-59"
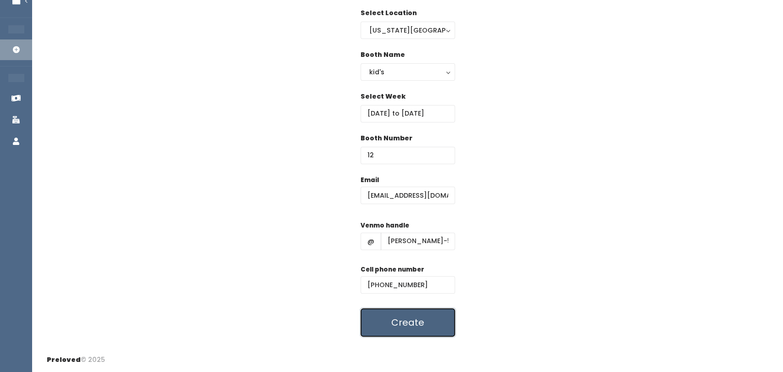
click at [419, 321] on button "Create" at bounding box center [408, 322] width 95 height 28
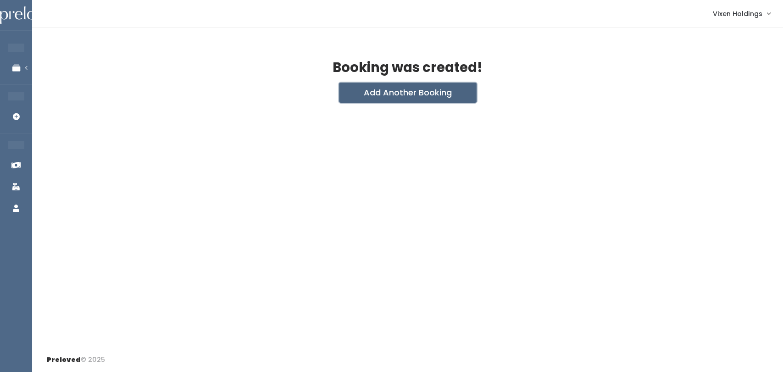
click at [441, 99] on button "Add Another Booking" at bounding box center [408, 93] width 138 height 20
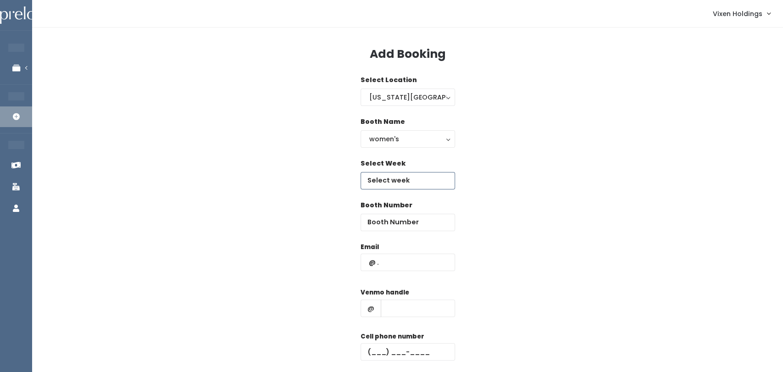
click at [429, 184] on body "EMPLOYEES Manage Bookings Booths by Week All Bookings Bookings with Booths Boot…" at bounding box center [391, 219] width 783 height 439
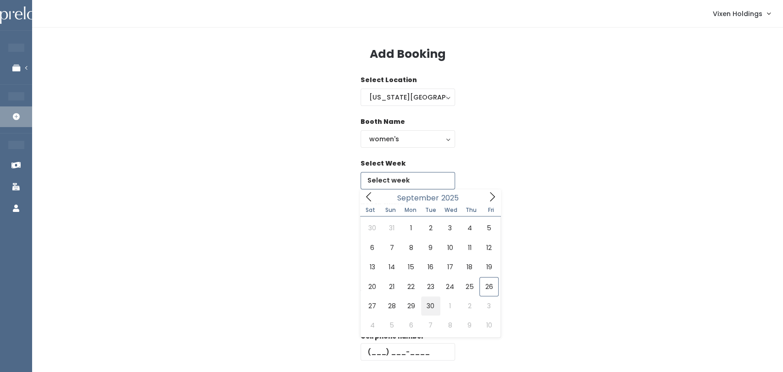
type input "[DATE] to [DATE]"
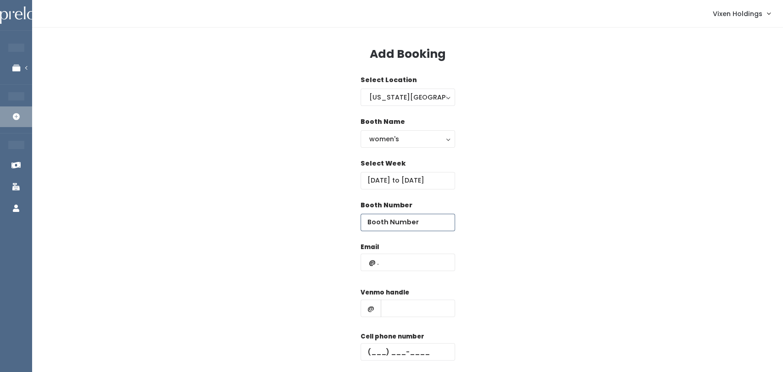
click at [414, 223] on input "number" at bounding box center [408, 222] width 95 height 17
type input "49"
click at [421, 264] on input "text" at bounding box center [408, 262] width 95 height 17
type input "h"
type input "[EMAIL_ADDRESS][DOMAIN_NAME]"
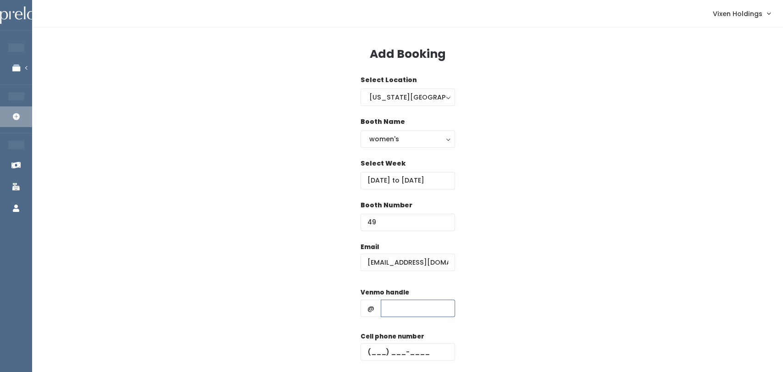
click at [433, 312] on input "text" at bounding box center [418, 308] width 74 height 17
type input "[PERSON_NAME]"
click at [370, 355] on input "text" at bounding box center [408, 351] width 95 height 17
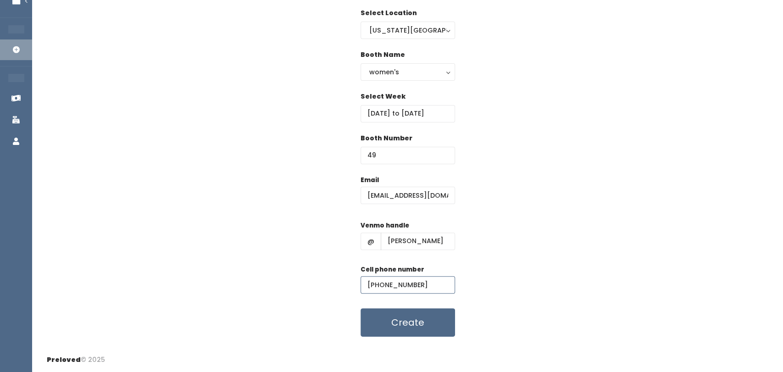
scroll to position [66, 0]
type input "[PHONE_NUMBER]"
click at [412, 329] on button "Create" at bounding box center [408, 323] width 95 height 28
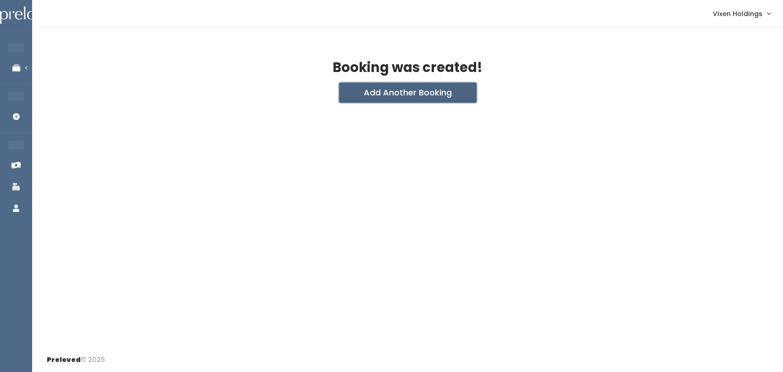
click at [417, 95] on button "Add Another Booking" at bounding box center [408, 93] width 138 height 20
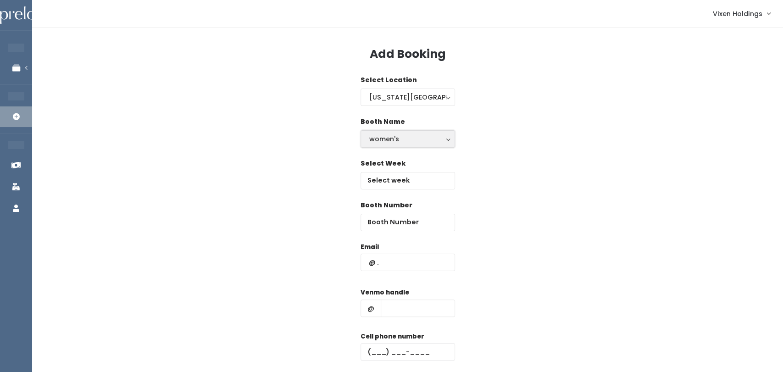
click at [426, 142] on div "women's" at bounding box center [407, 139] width 77 height 10
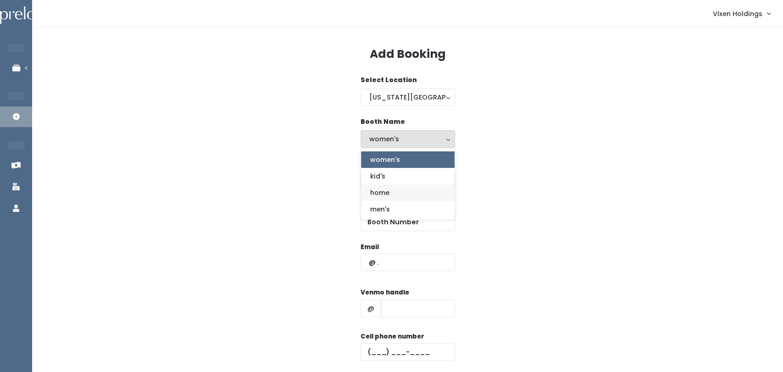
click at [410, 198] on link "home" at bounding box center [408, 192] width 94 height 17
select select "home"
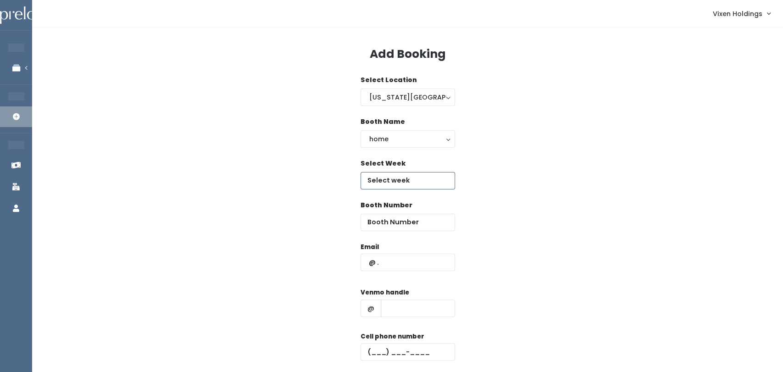
click at [430, 176] on input "text" at bounding box center [408, 180] width 95 height 17
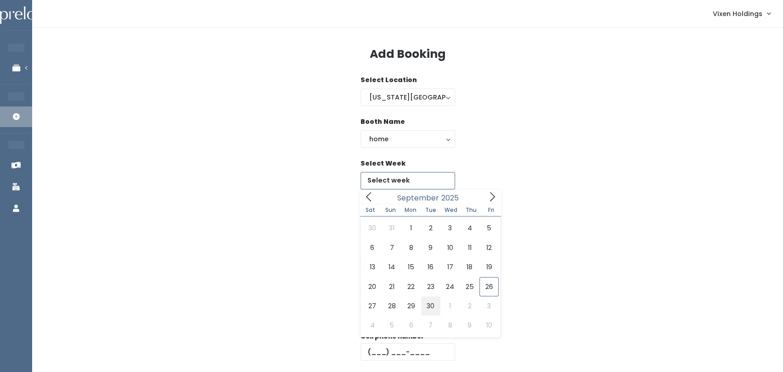
type input "September 27 to October 3"
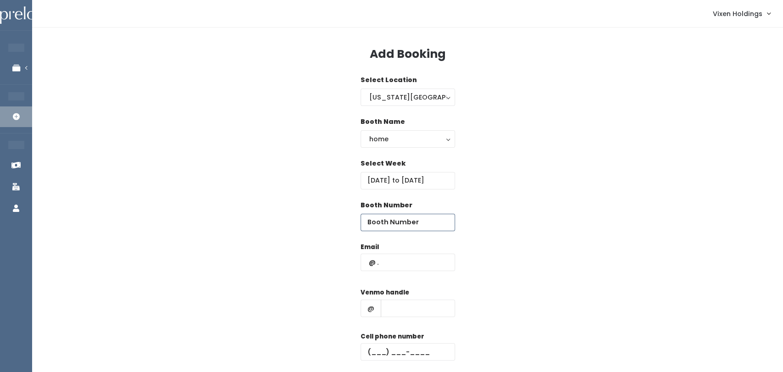
click at [411, 224] on input "number" at bounding box center [408, 222] width 95 height 17
type input "9"
click at [393, 265] on input "text" at bounding box center [408, 262] width 95 height 17
type input "[EMAIL_ADDRESS][DOMAIN_NAME]"
click at [421, 312] on input "text" at bounding box center [418, 308] width 74 height 17
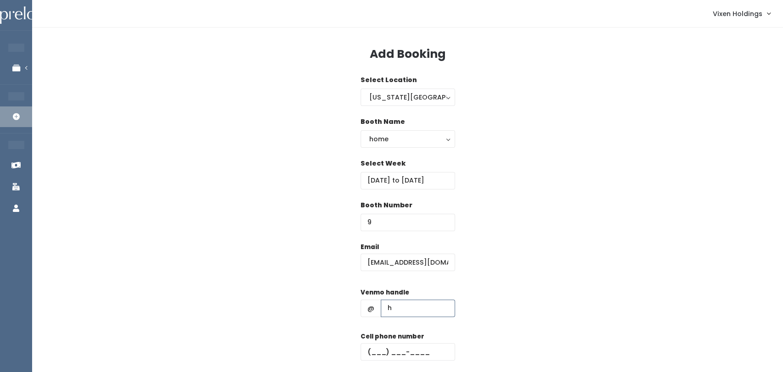
type input "[PERSON_NAME]"
click at [368, 355] on input "text" at bounding box center [408, 351] width 95 height 17
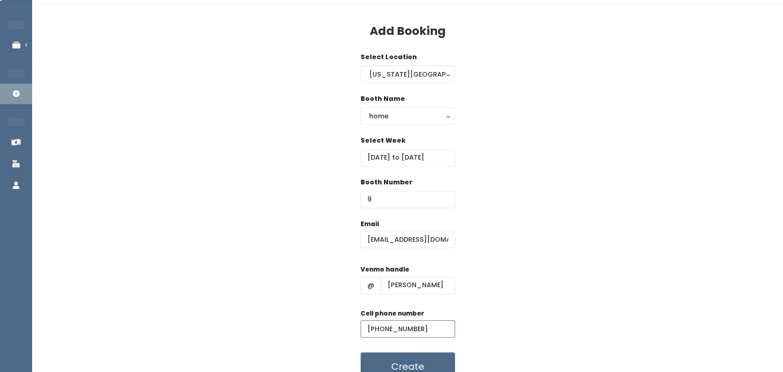
scroll to position [67, 0]
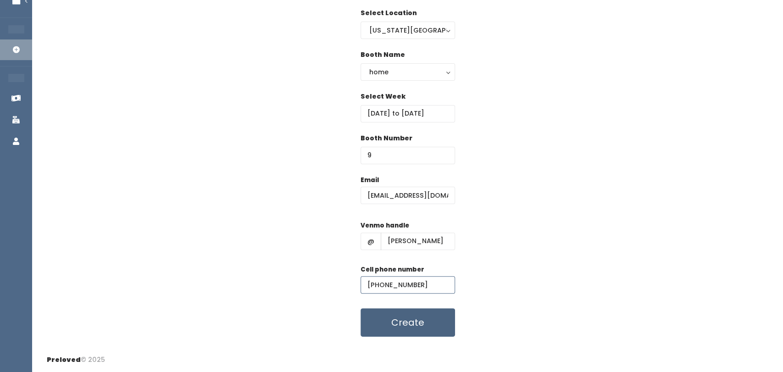
type input "[PHONE_NUMBER]"
click at [424, 334] on button "Create" at bounding box center [408, 322] width 95 height 28
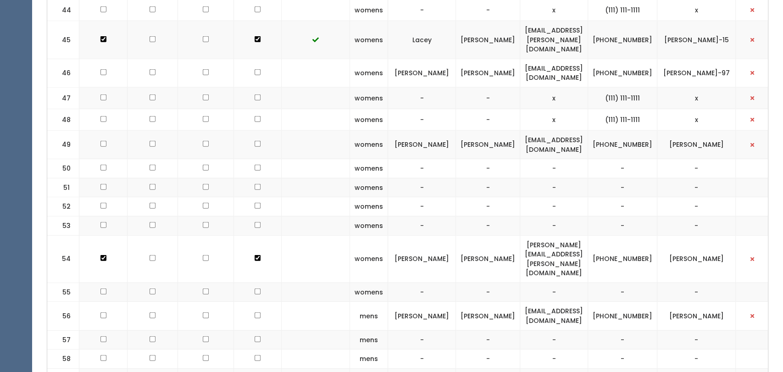
scroll to position [1521, 0]
click at [255, 69] on input "checkbox" at bounding box center [258, 72] width 6 height 6
checkbox input "true"
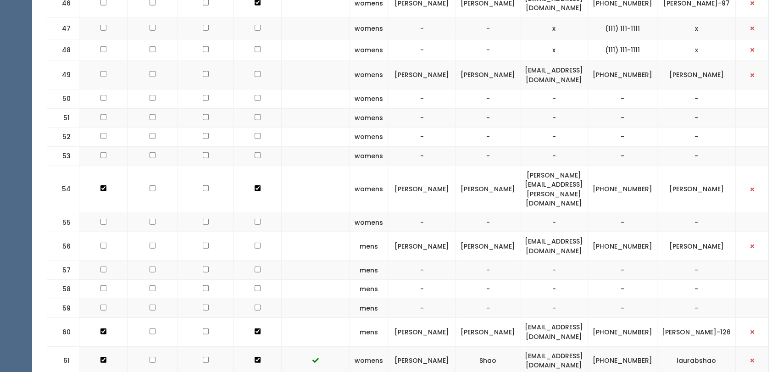
scroll to position [1590, 0]
click at [244, 232] on td at bounding box center [258, 246] width 48 height 28
click at [255, 242] on input "checkbox" at bounding box center [258, 245] width 6 height 6
checkbox input "true"
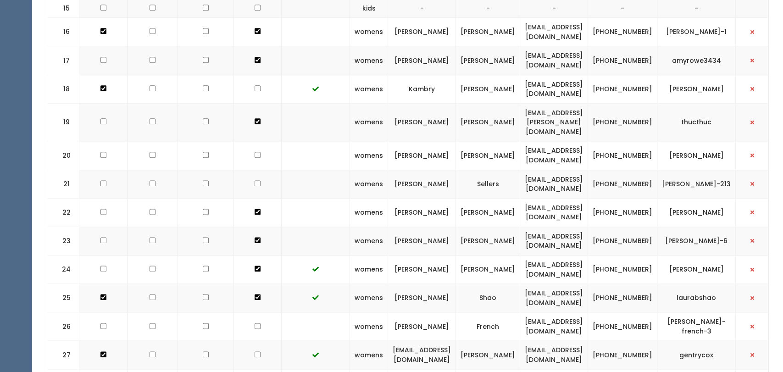
scroll to position [712, 0]
